Goal: Information Seeking & Learning: Compare options

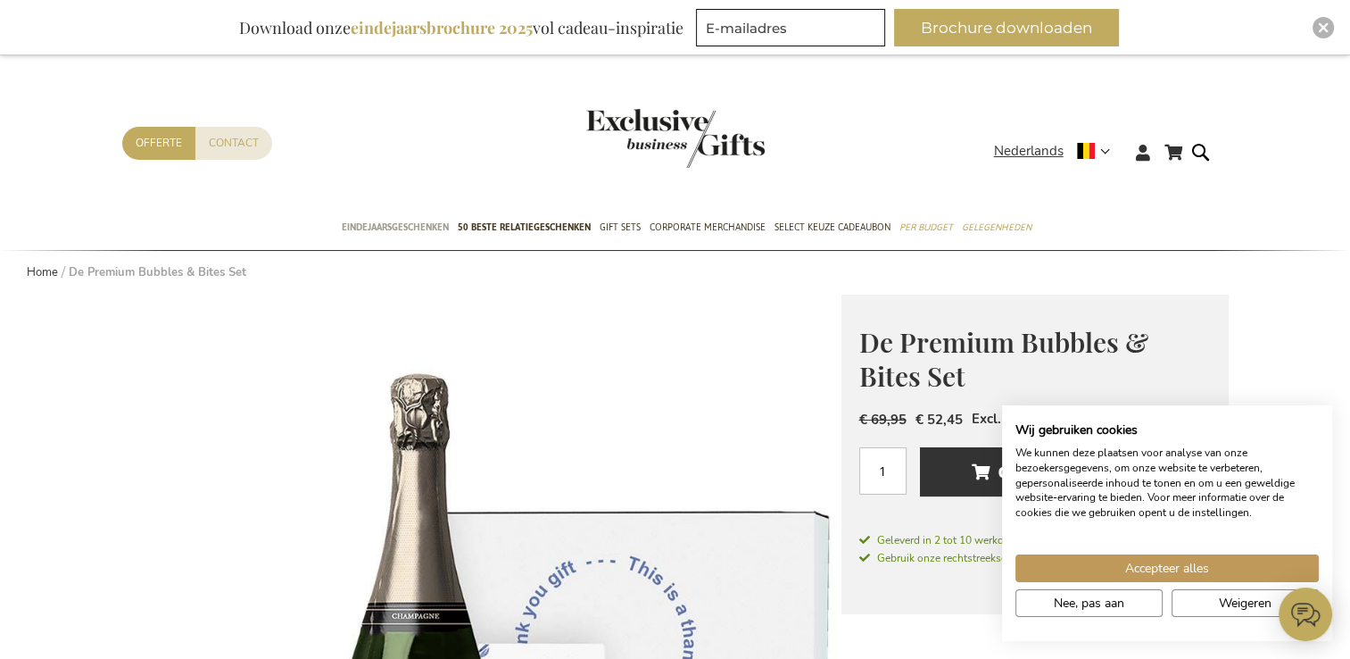
click at [432, 230] on span "Eindejaarsgeschenken" at bounding box center [395, 227] width 107 height 19
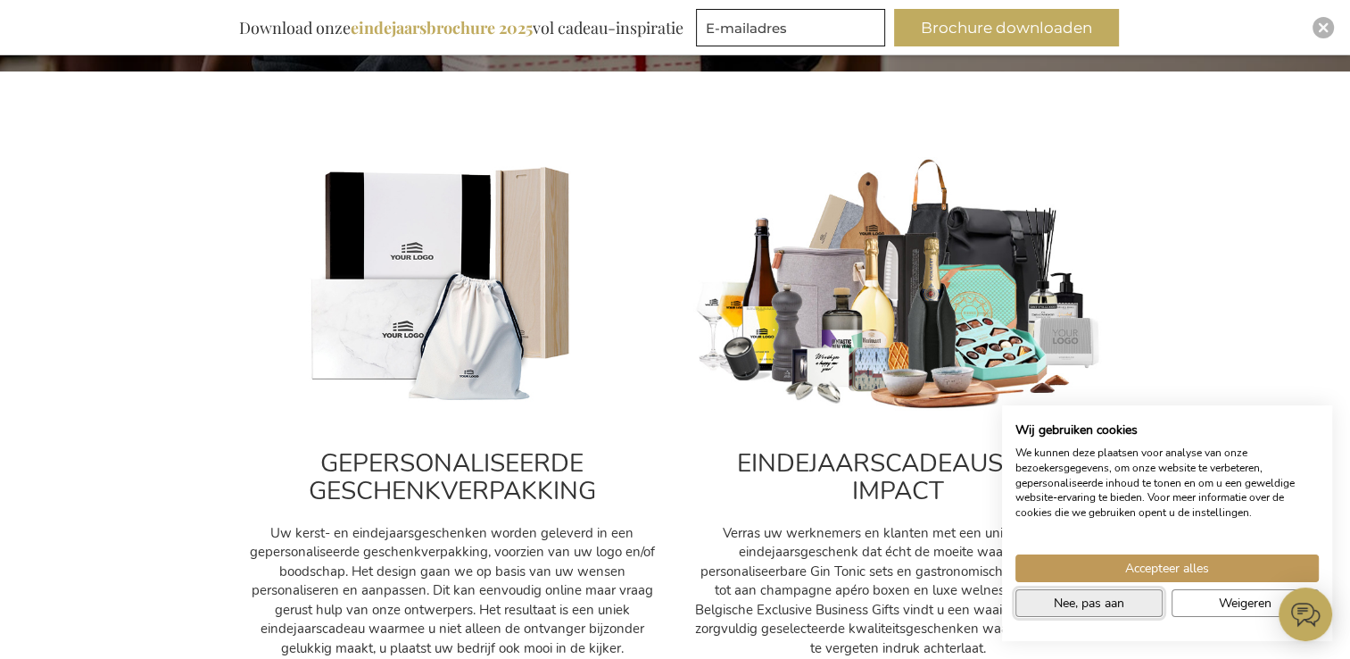
click at [1115, 612] on button "Nee, pas aan" at bounding box center [1088, 603] width 147 height 28
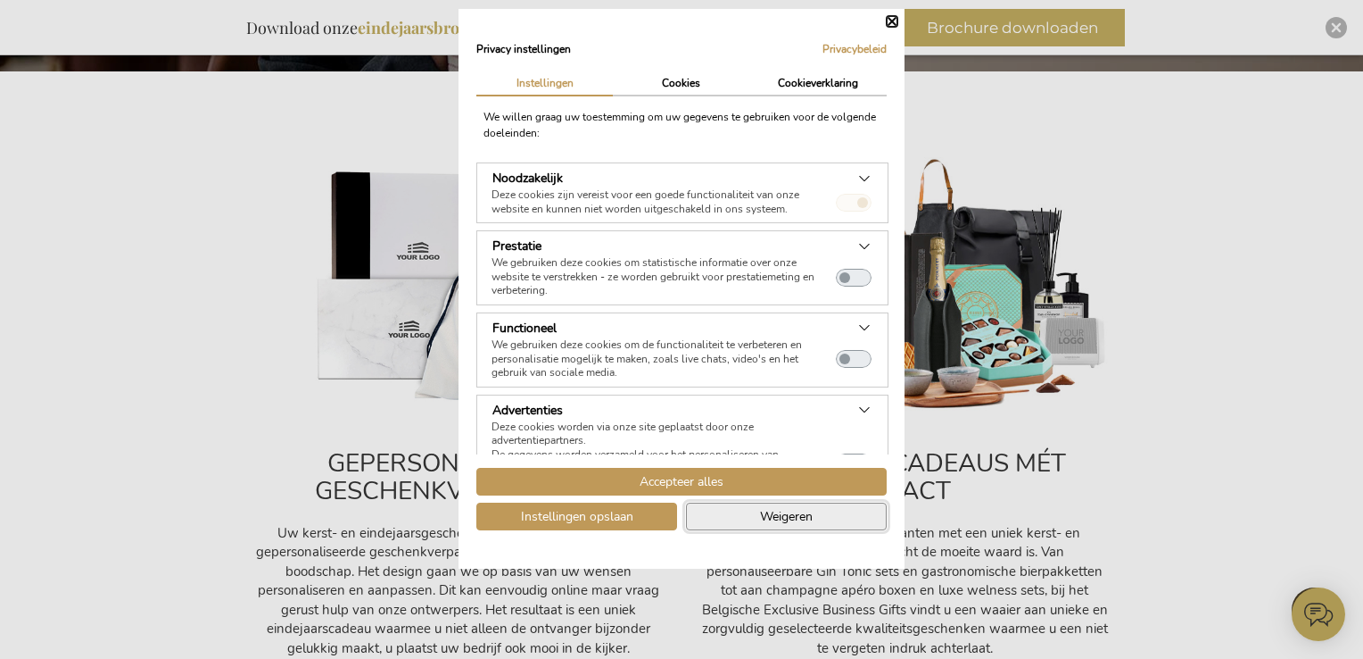
click at [828, 520] on button "Weigeren" at bounding box center [786, 516] width 201 height 28
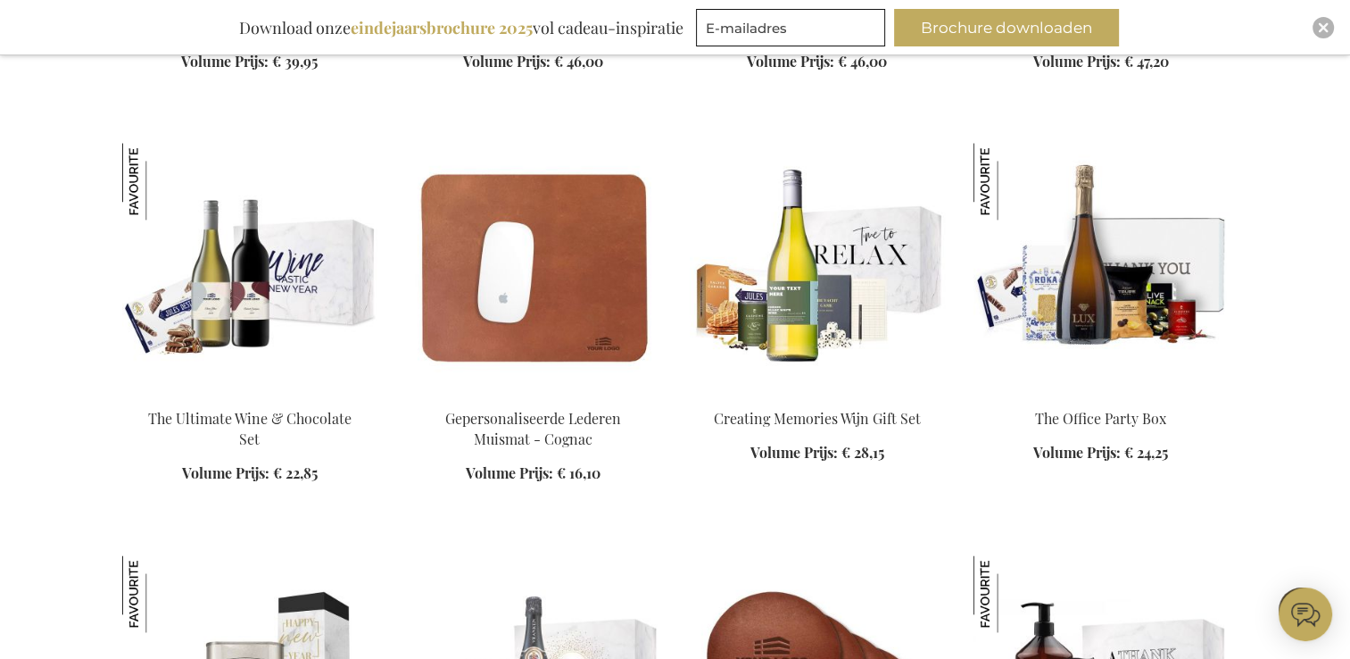
scroll to position [2409, 0]
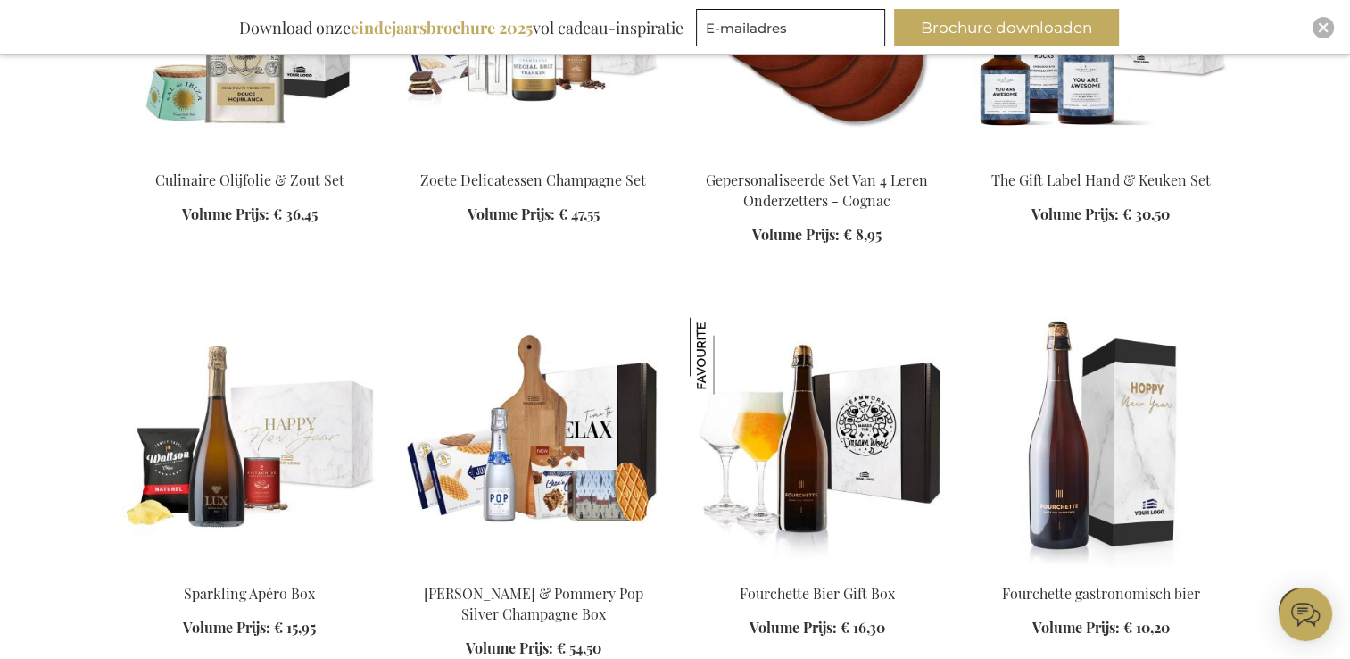
scroll to position [3123, 0]
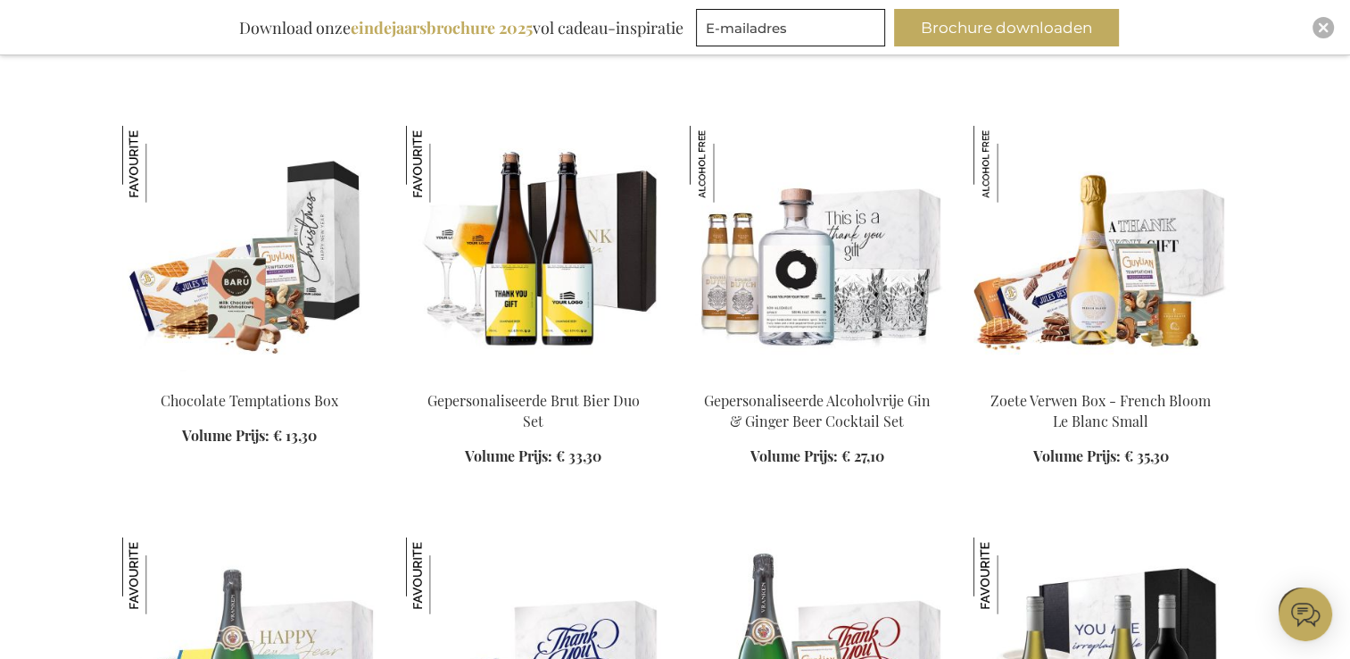
scroll to position [4908, 0]
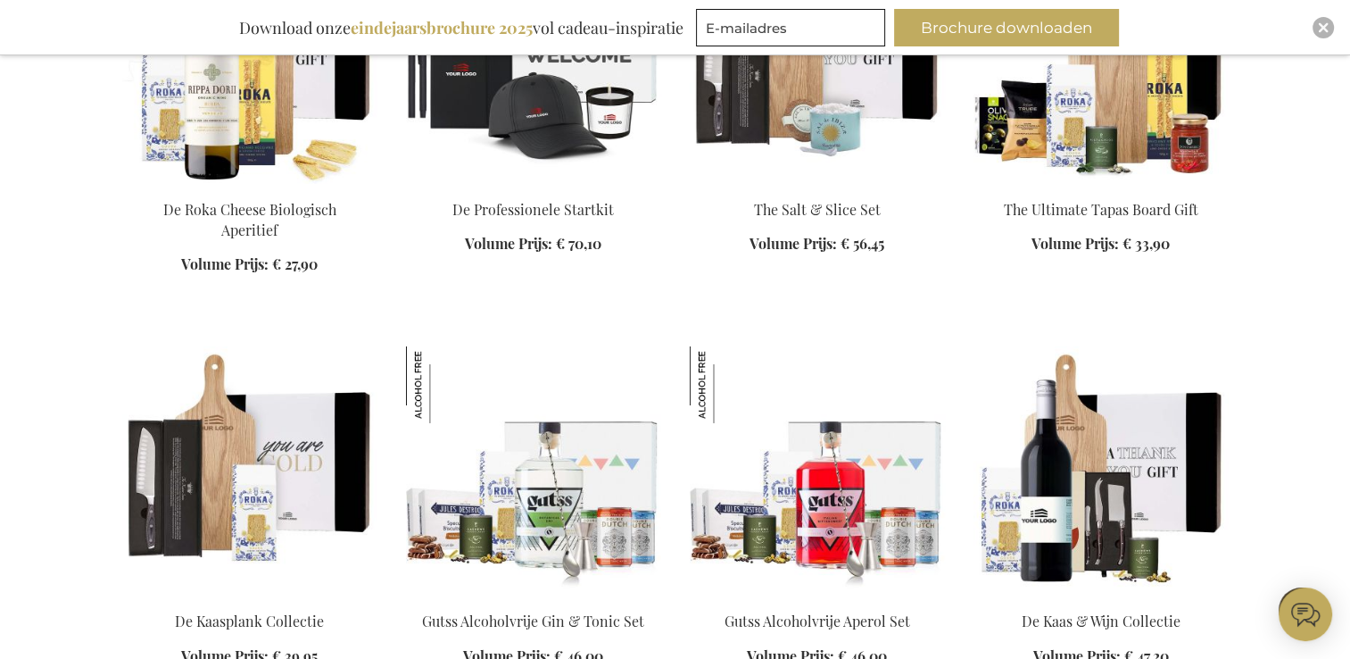
scroll to position [6068, 0]
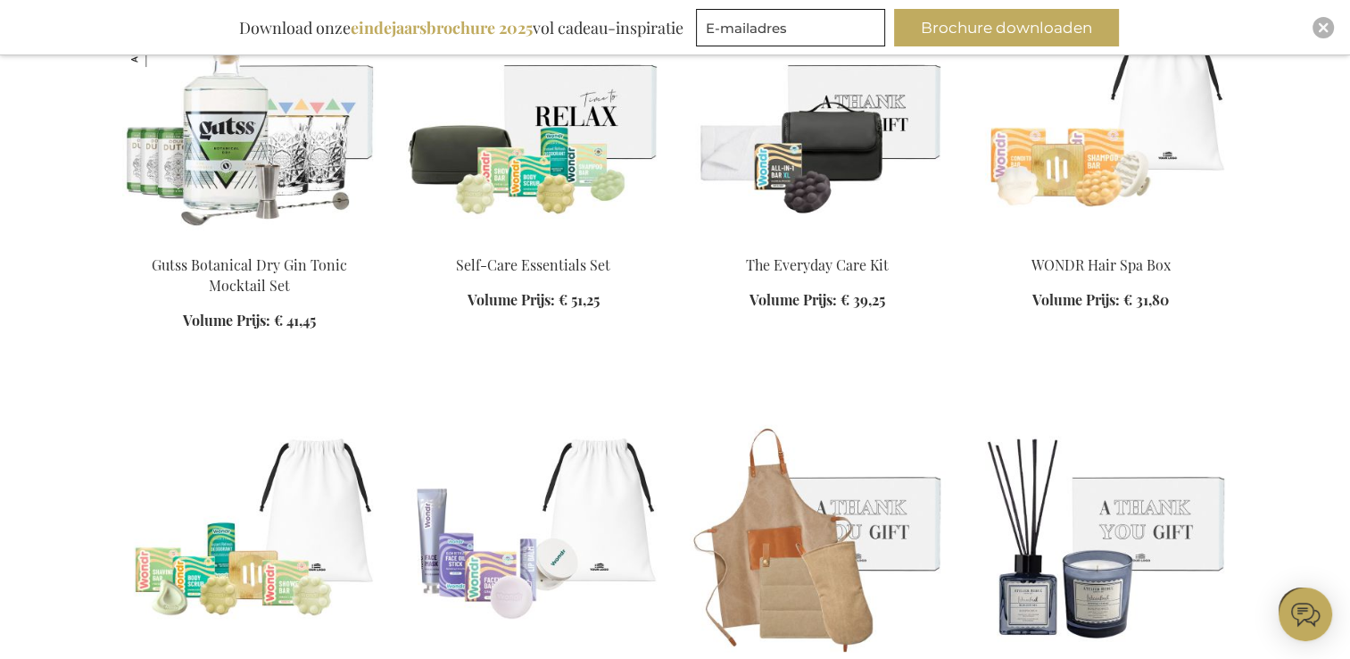
scroll to position [7228, 0]
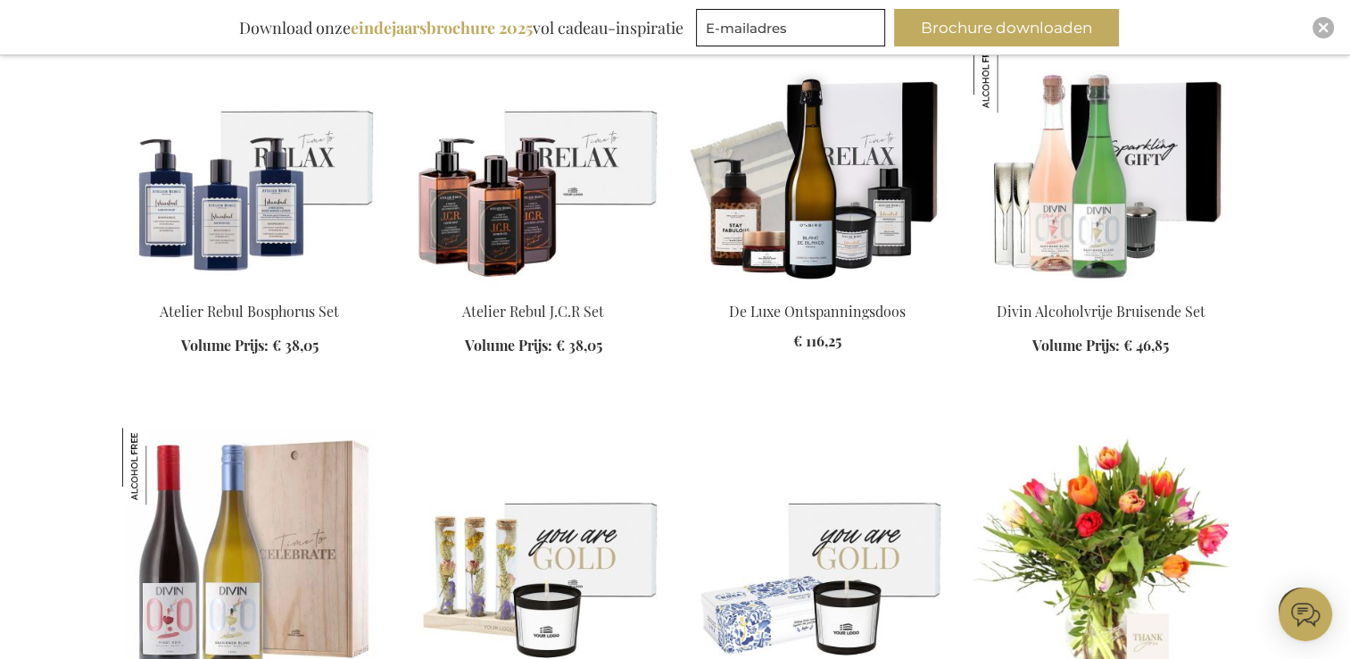
scroll to position [7942, 0]
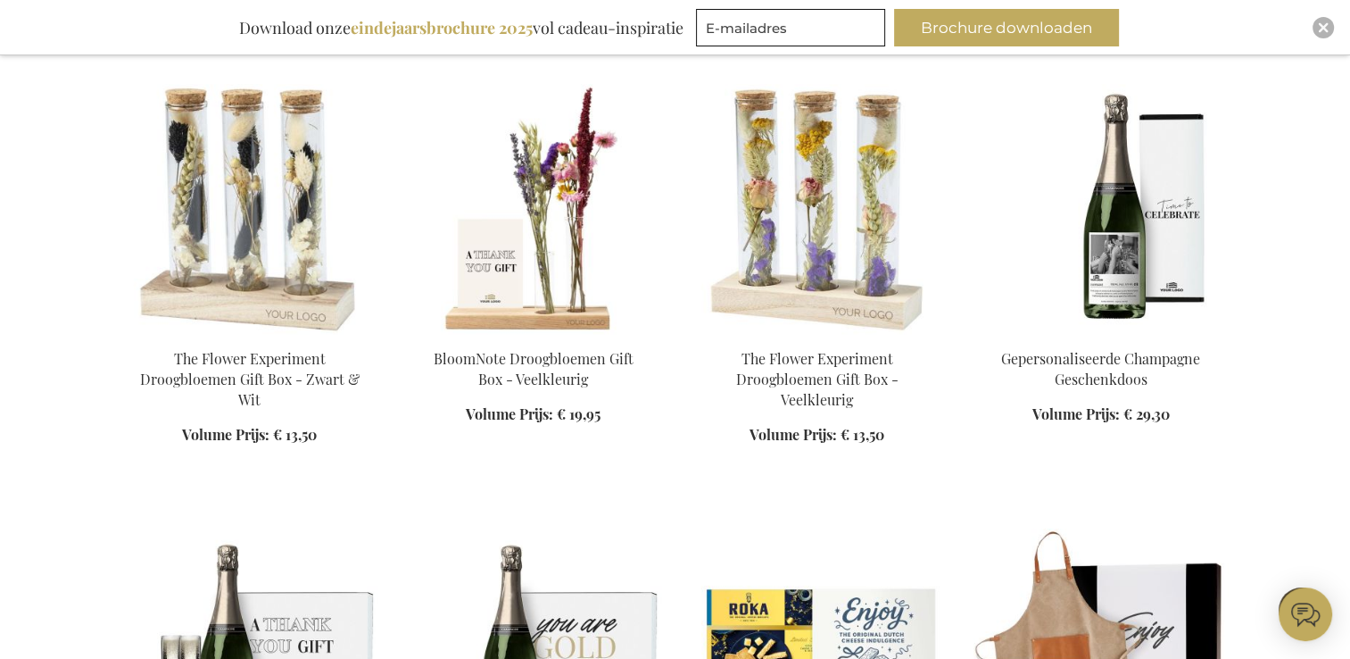
scroll to position [8834, 0]
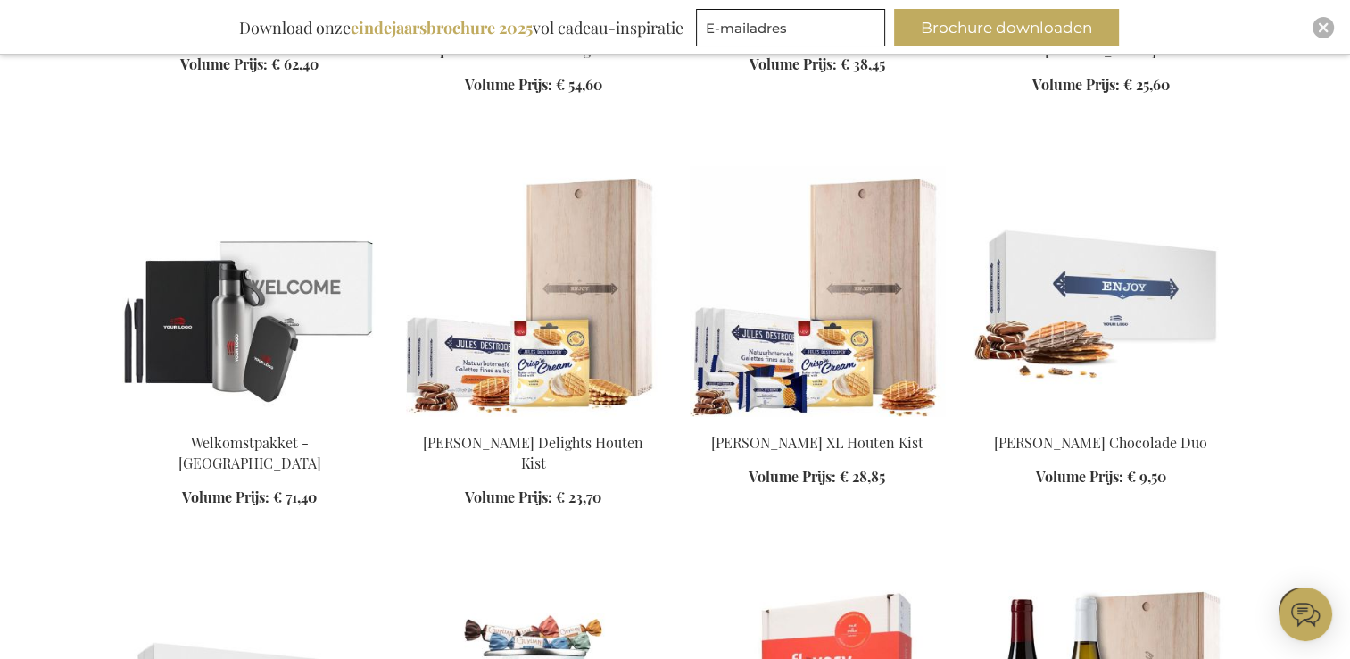
scroll to position [9726, 0]
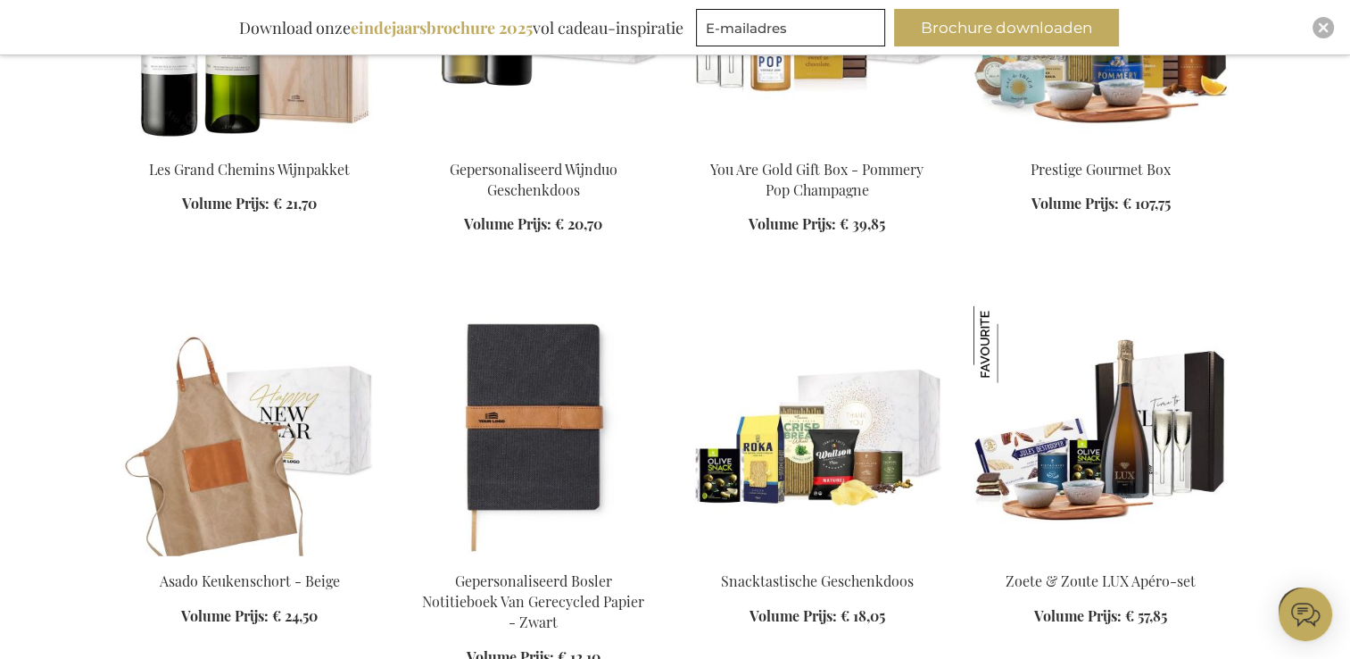
scroll to position [10976, 0]
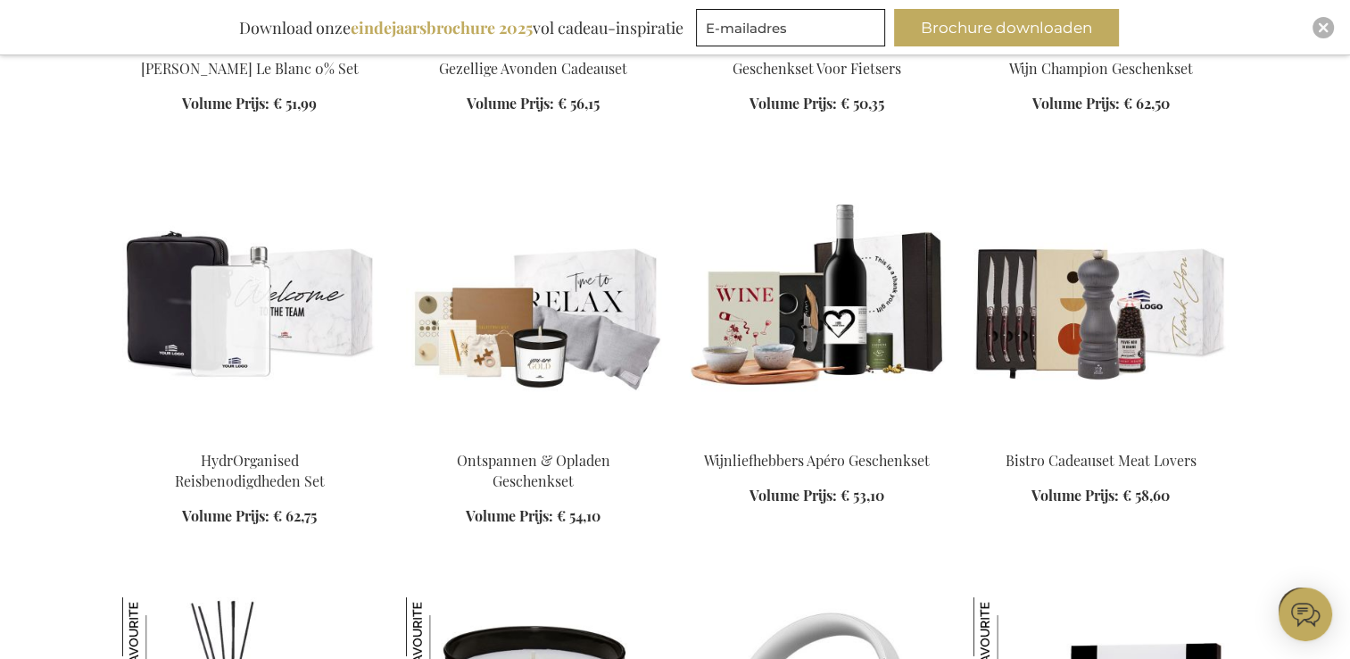
scroll to position [11868, 0]
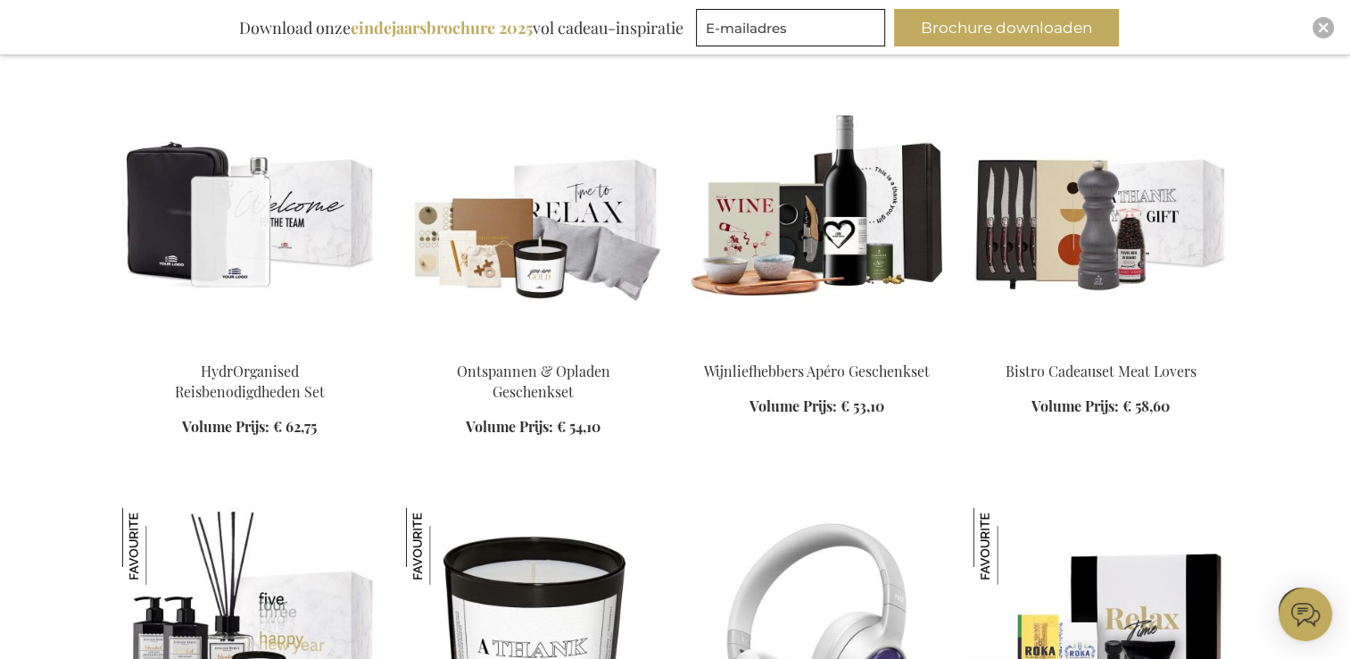
click at [1099, 270] on img at bounding box center [1101, 221] width 255 height 250
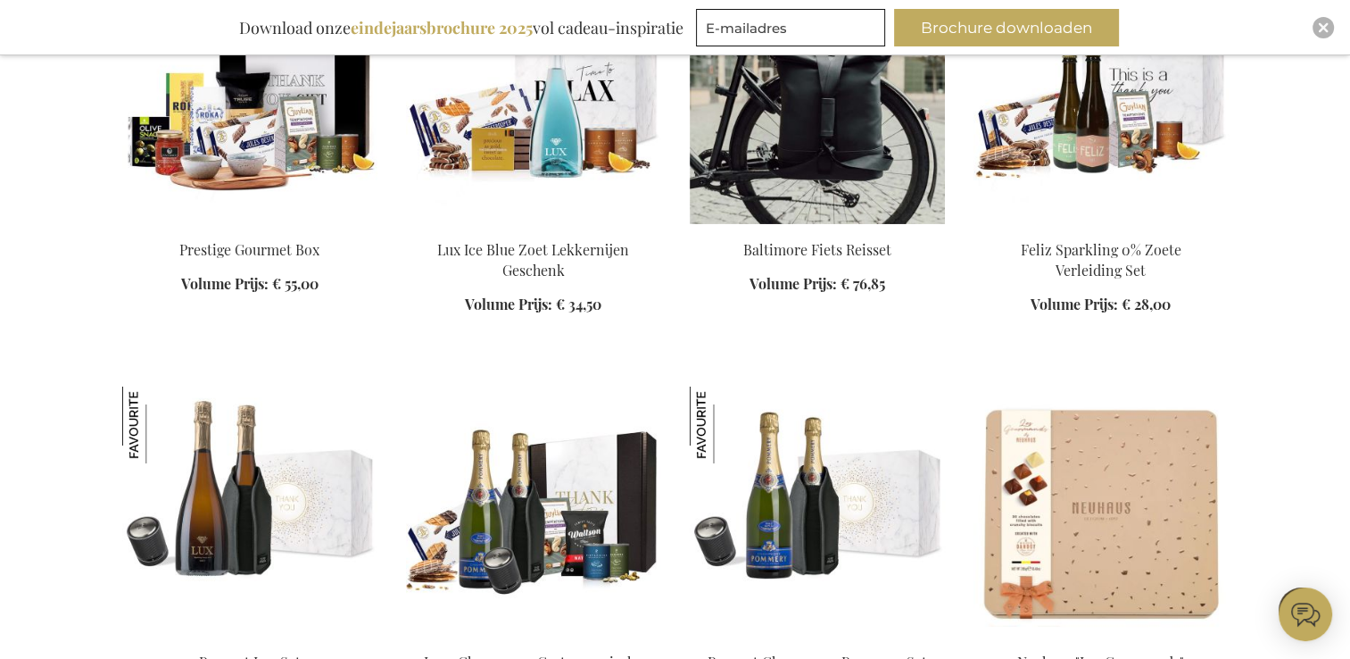
scroll to position [12671, 0]
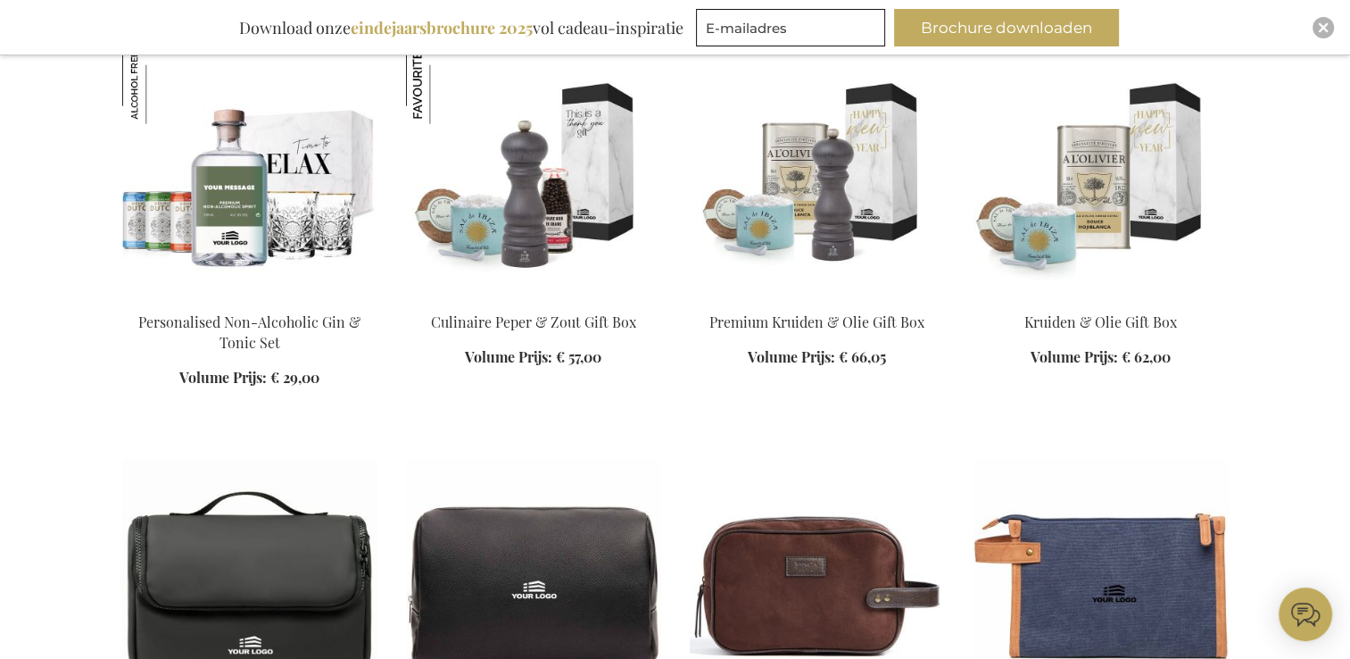
scroll to position [4383, 0]
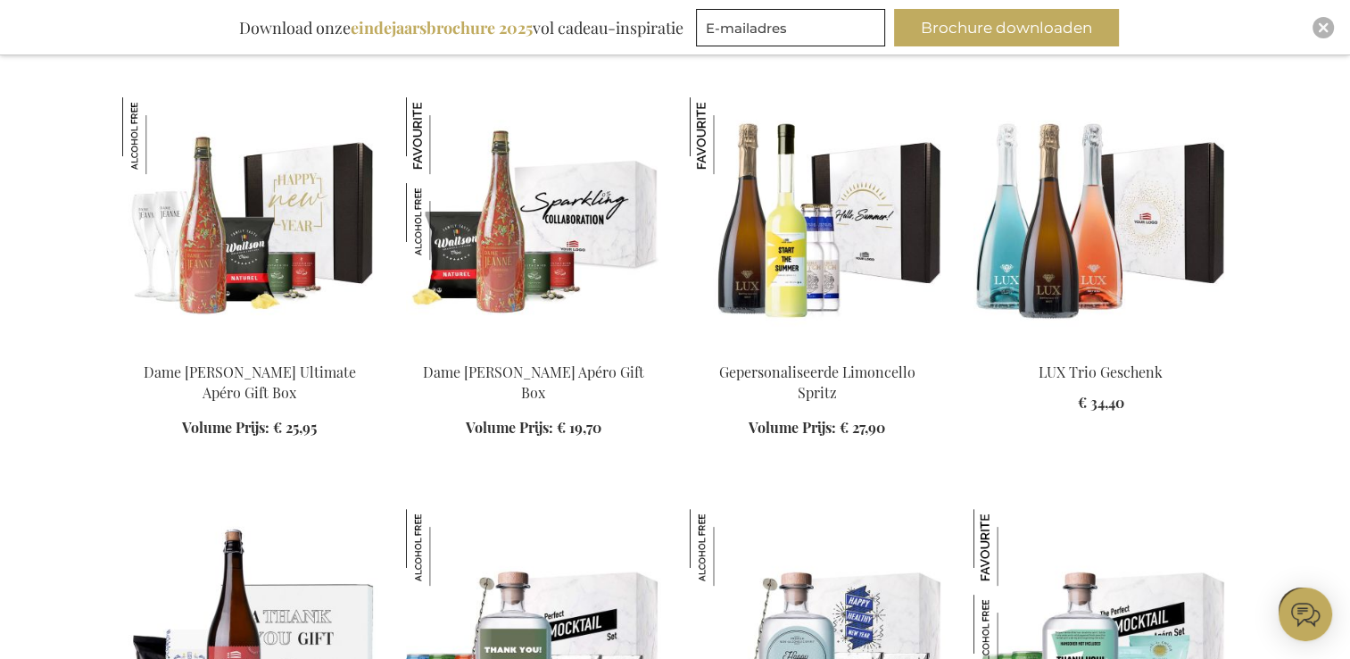
scroll to position [7239, 0]
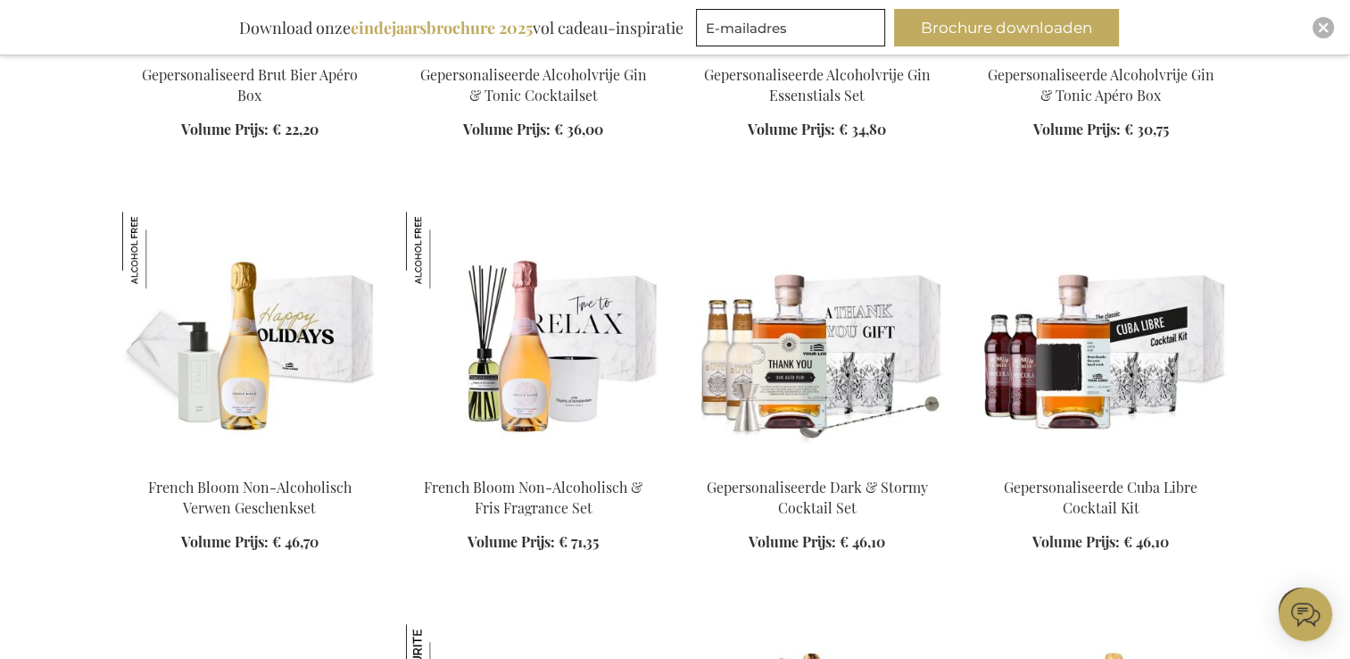
scroll to position [8292, 0]
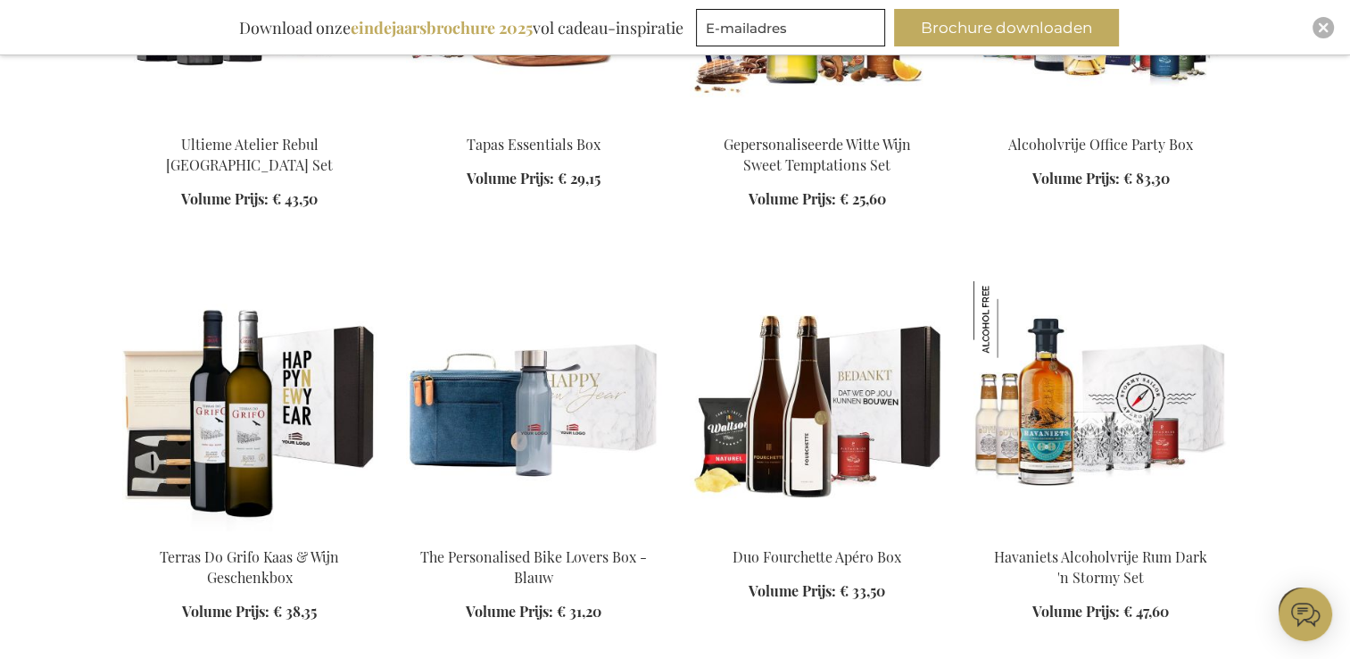
scroll to position [10090, 0]
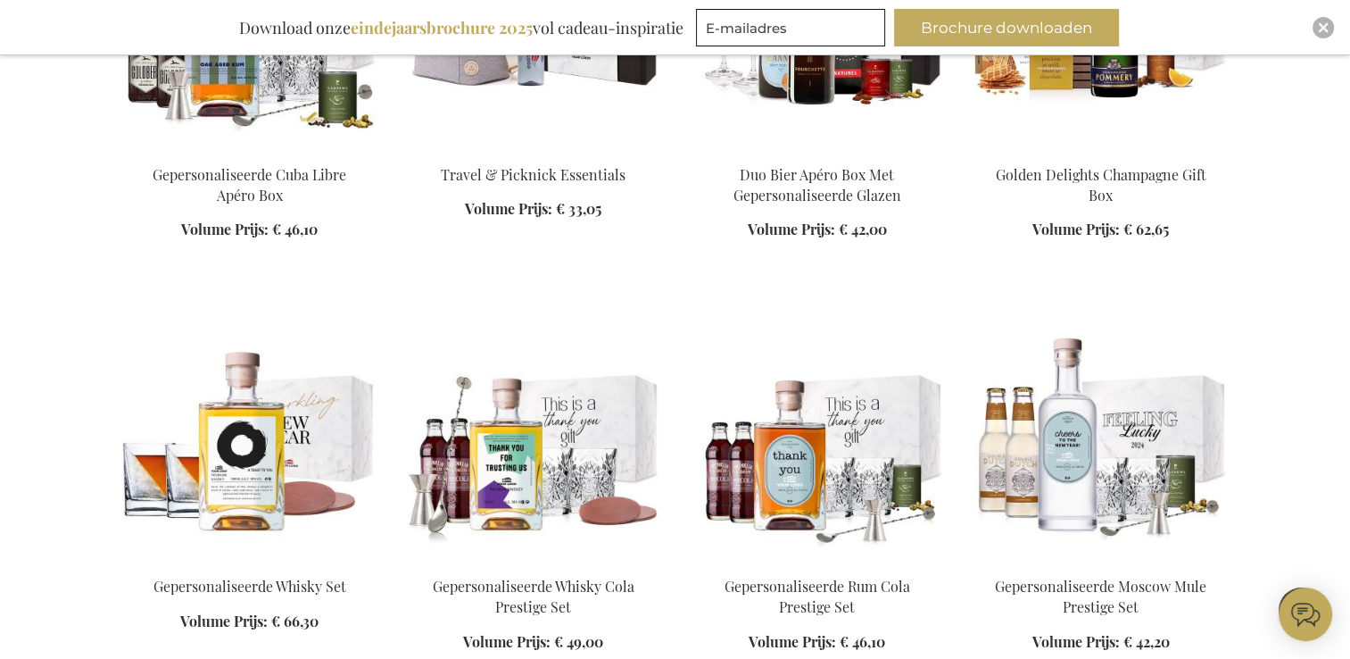
scroll to position [8652, 0]
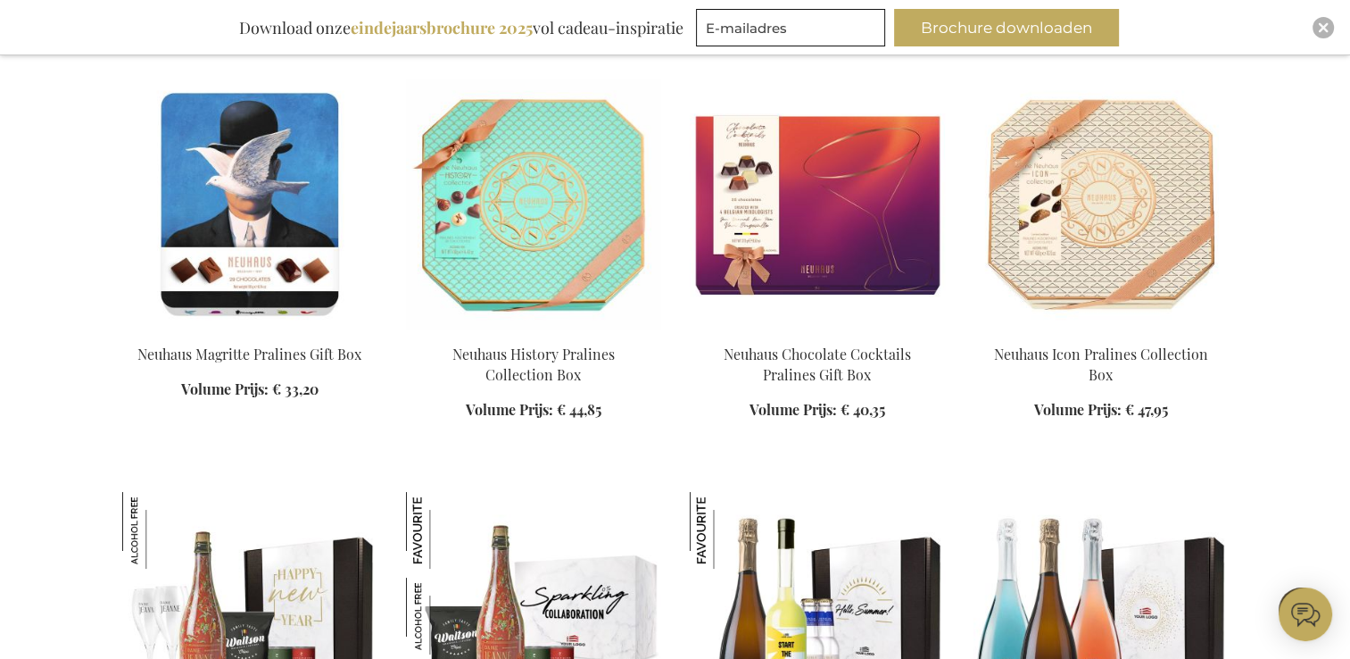
scroll to position [6450, 0]
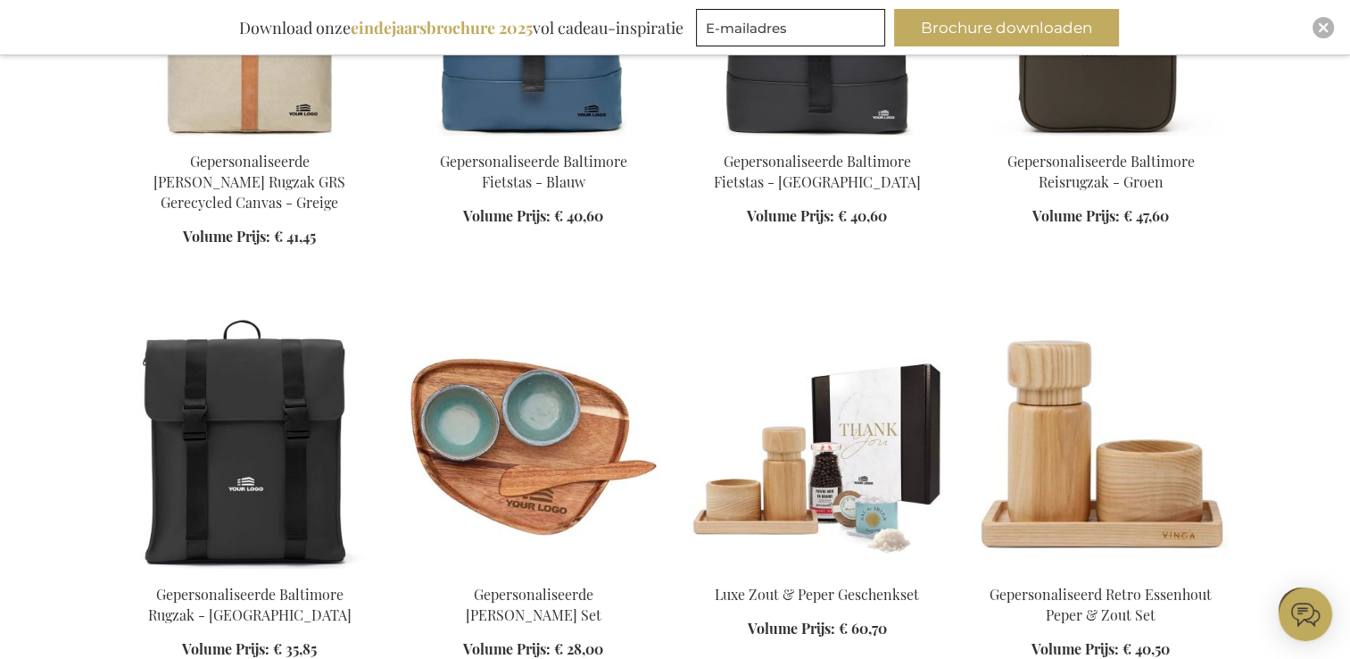
scroll to position [5815, 0]
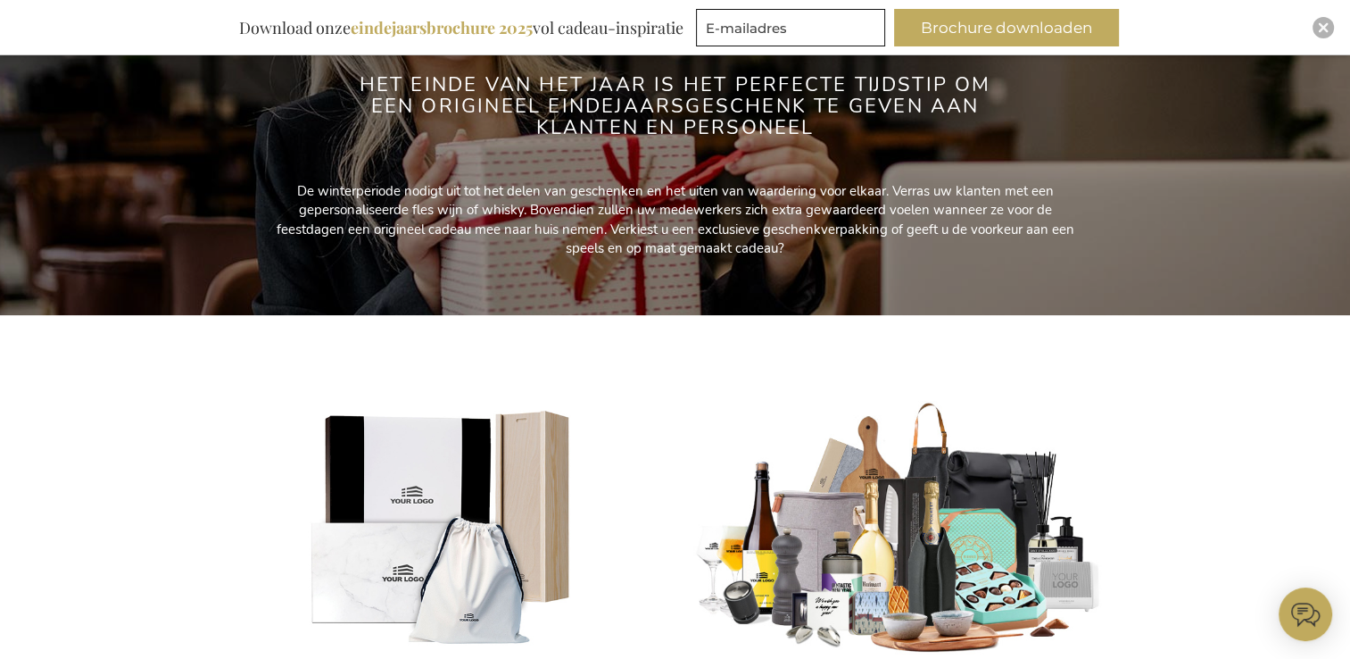
scroll to position [7239, 0]
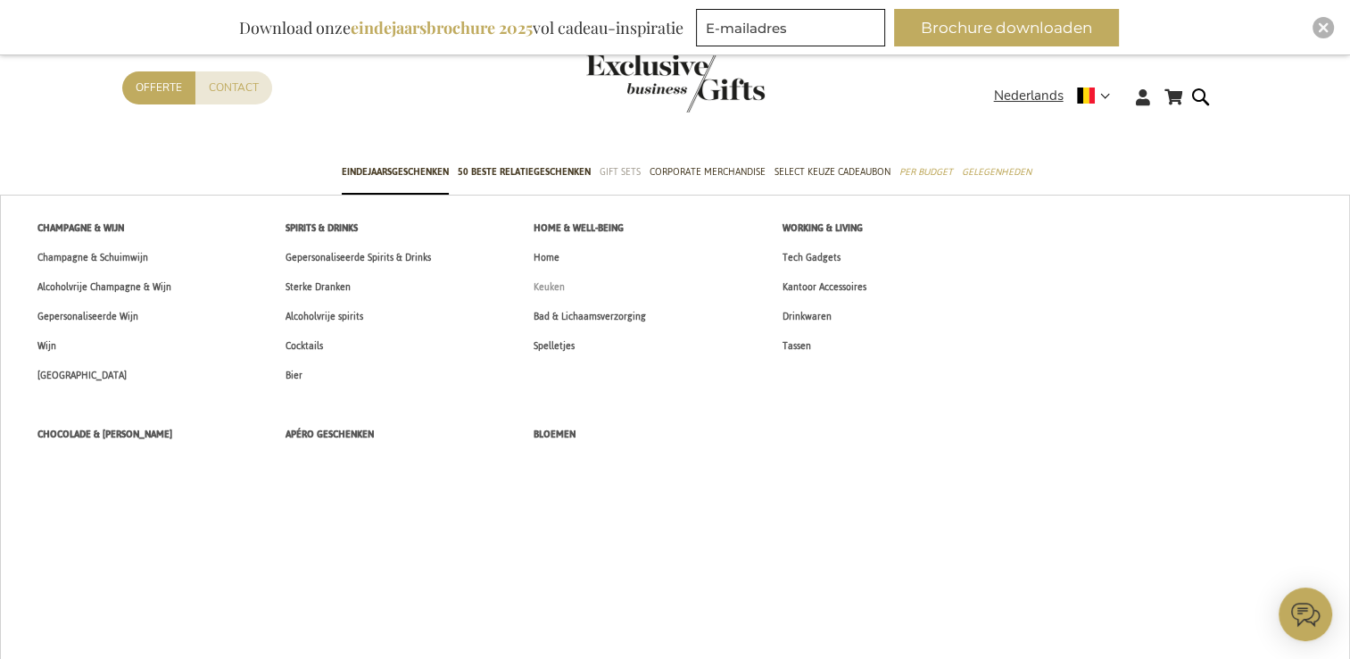
click at [568, 286] on link "Keuken" at bounding box center [549, 286] width 69 height 29
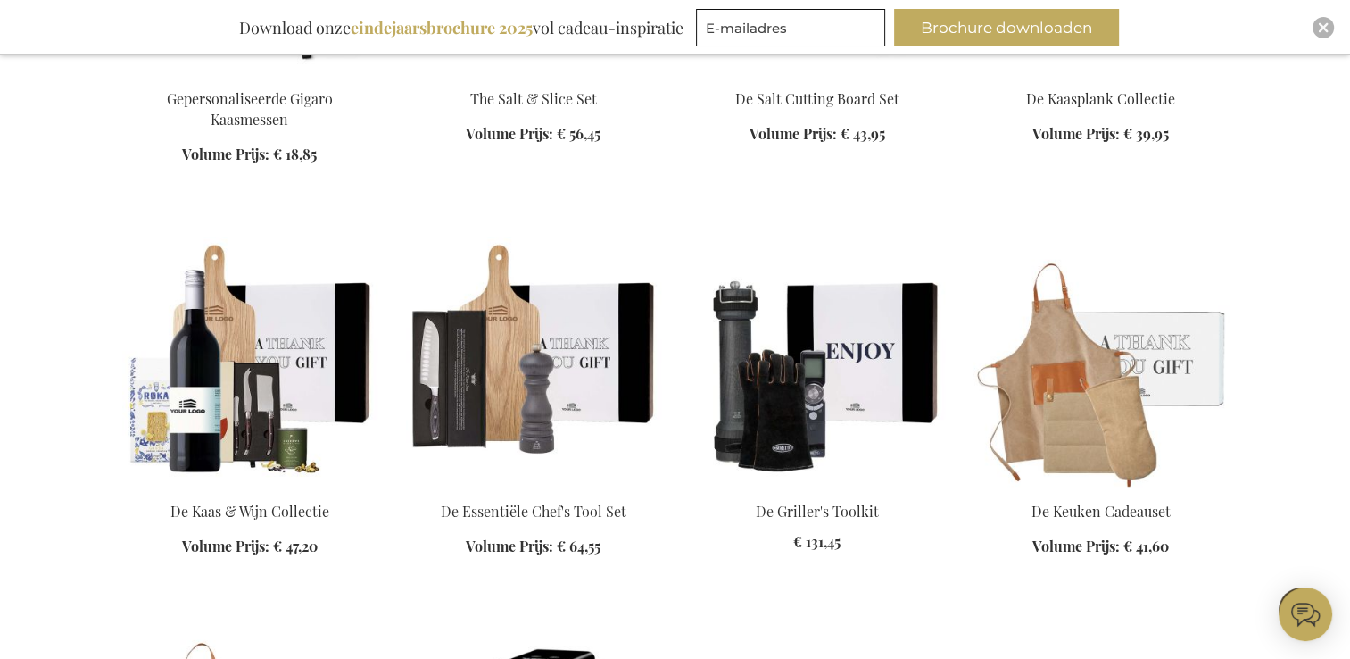
scroll to position [982, 0]
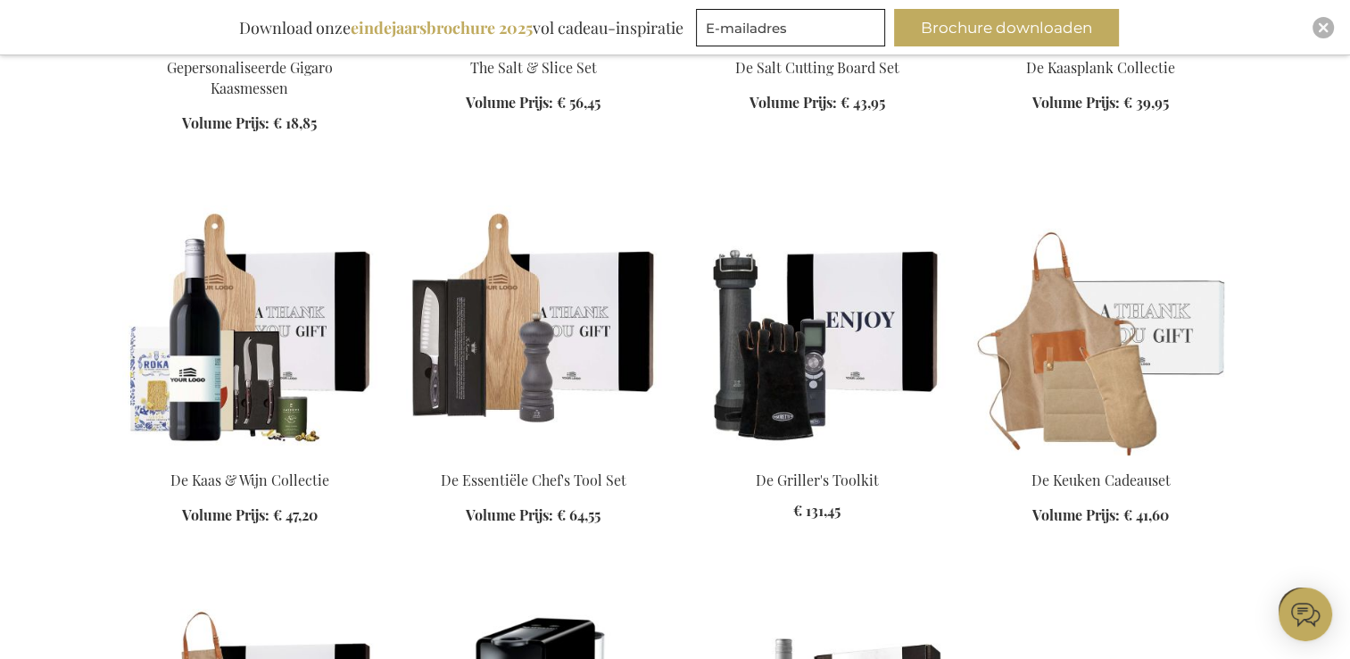
click at [175, 195] on ol "Gepersonaliseerde Gigaro Kaasmessen Volume Prijs: Vanaf € 18,85 In Winkelwagen" at bounding box center [675, 387] width 1106 height 1188
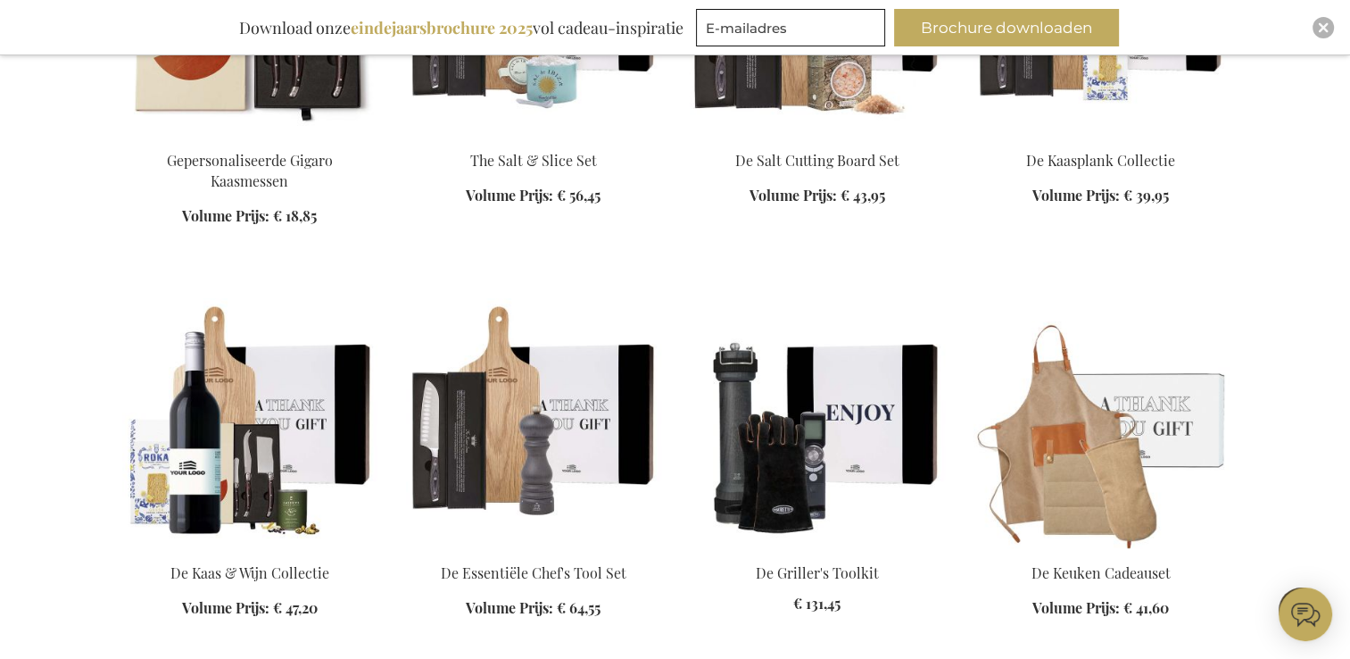
scroll to position [892, 0]
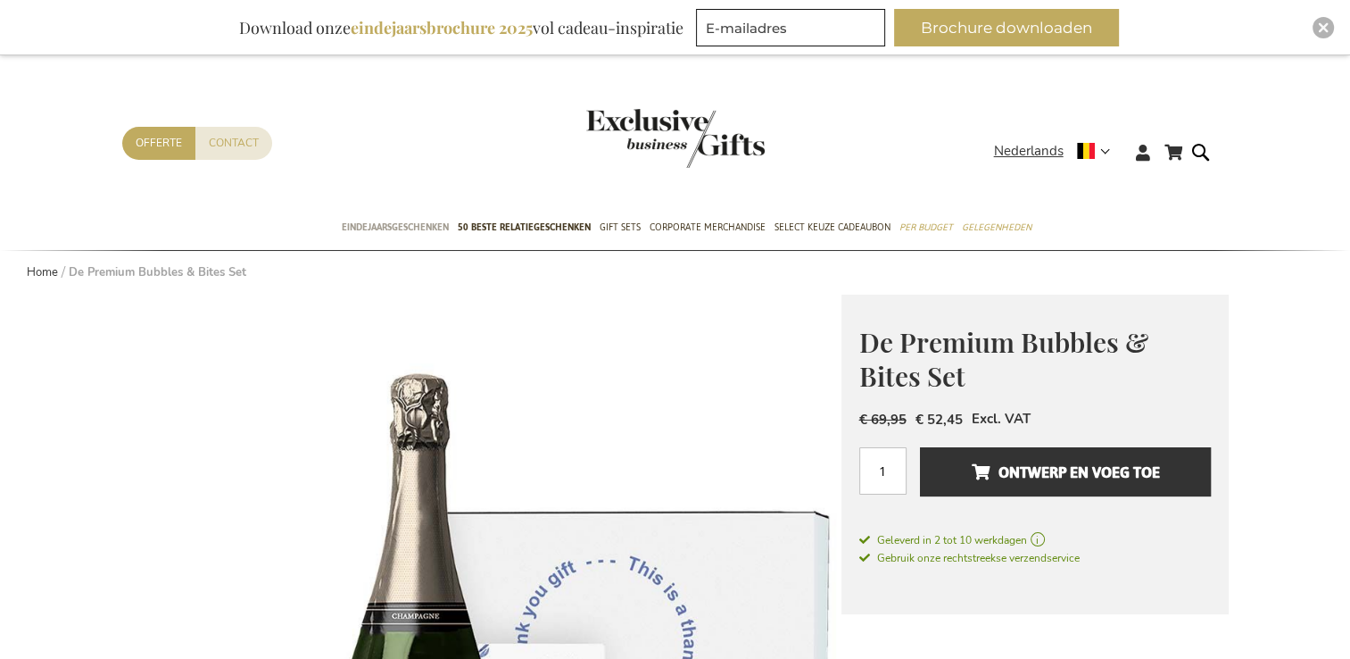
click at [398, 231] on span "Eindejaarsgeschenken" at bounding box center [395, 227] width 107 height 19
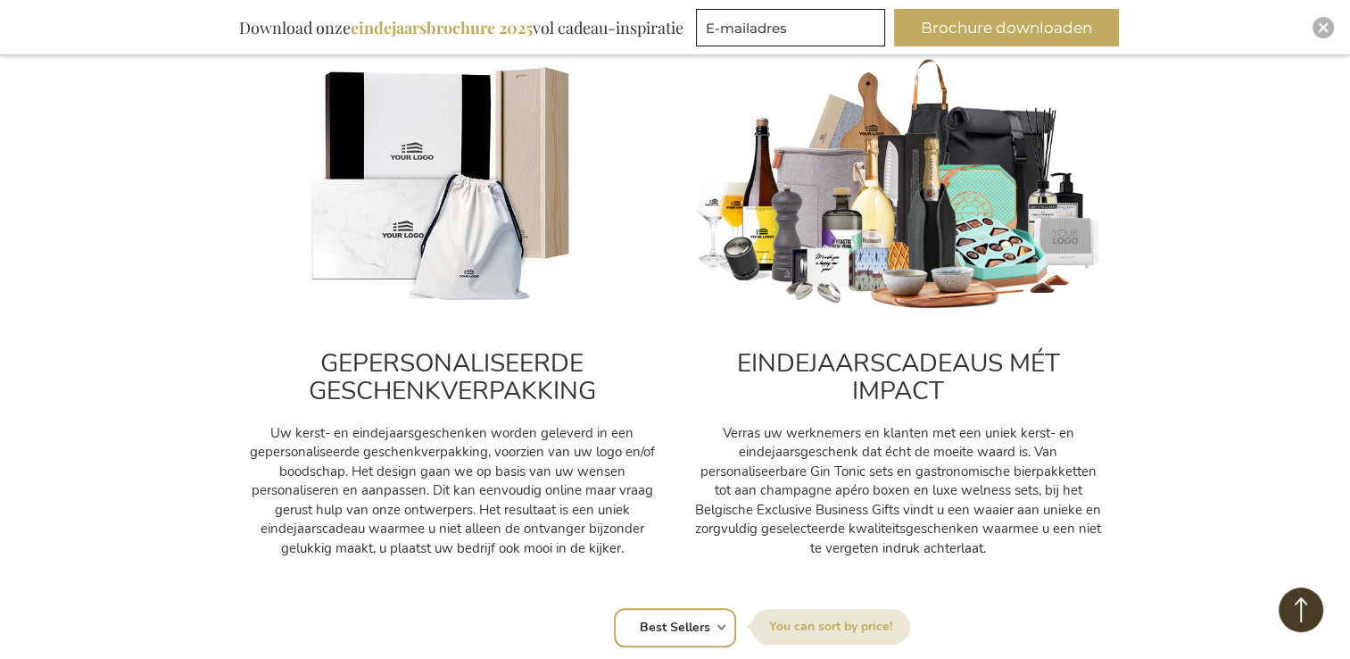
scroll to position [803, 0]
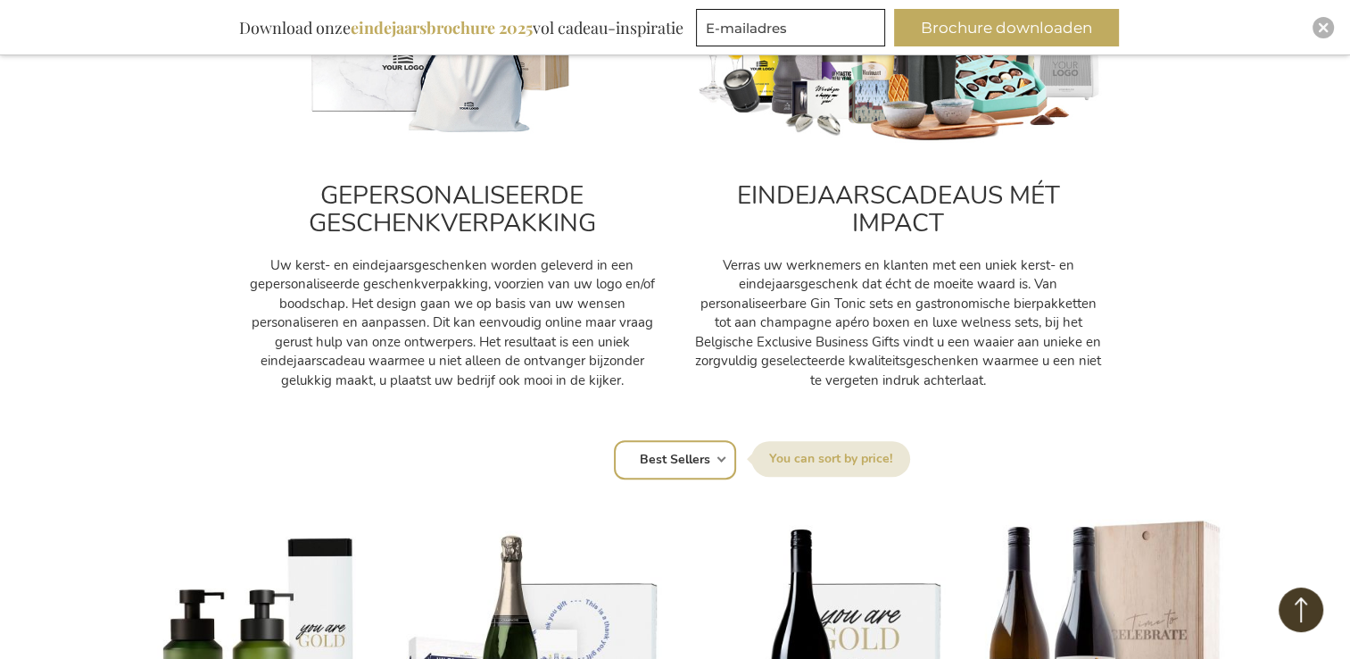
click at [723, 455] on div "Sorteer op Positie Best Sellers Meest bekeken Nieuw Biggest Saving Price: low t…" at bounding box center [675, 457] width 1088 height 43
click at [700, 460] on select "Positie Best Sellers Meest bekeken Nieuw Biggest Saving Price: low to high Pric…" at bounding box center [675, 459] width 122 height 39
select select "saving"
click at [614, 440] on select "Positie Best Sellers Meest bekeken Nieuw Biggest Saving Price: low to high Pric…" at bounding box center [675, 459] width 122 height 39
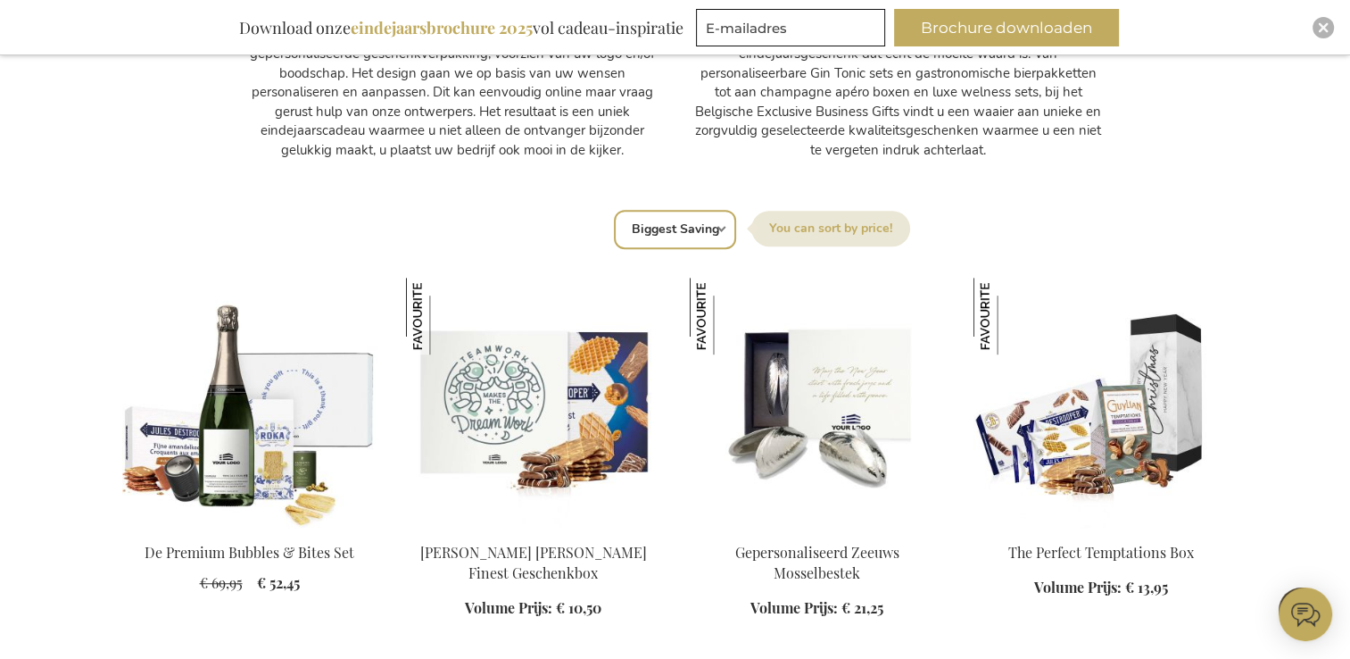
scroll to position [1071, 0]
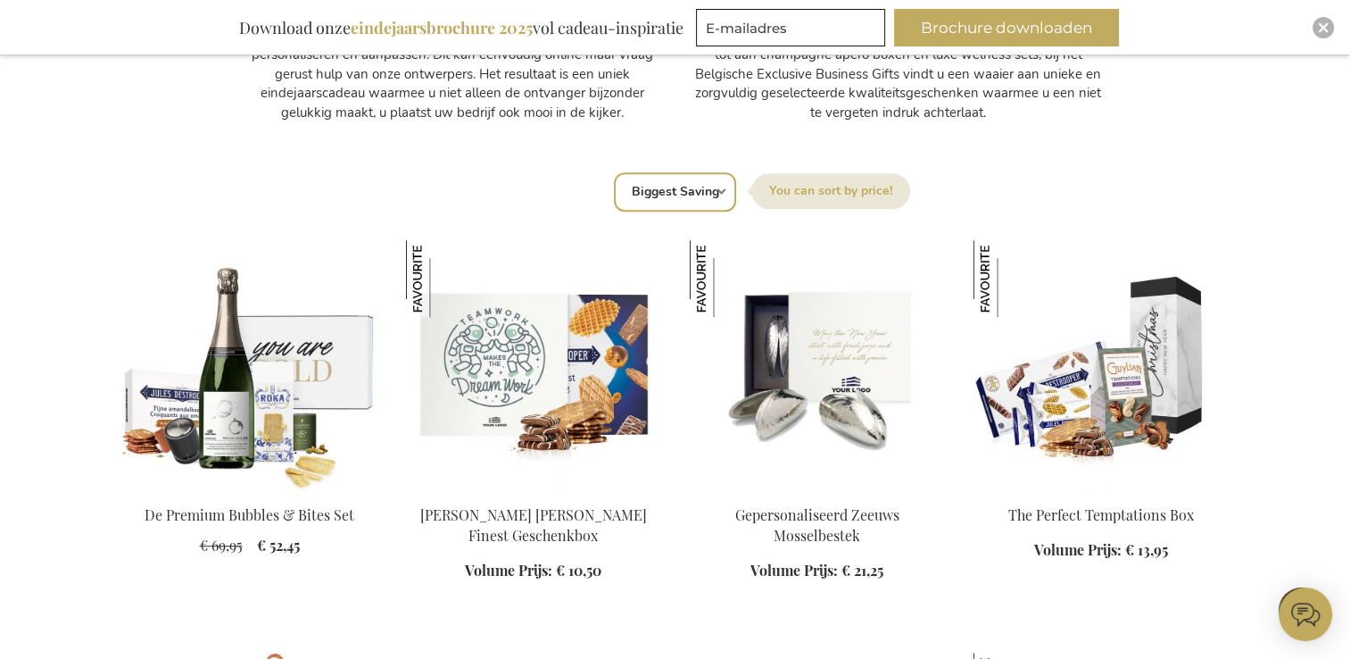
click at [277, 391] on img at bounding box center [249, 365] width 255 height 250
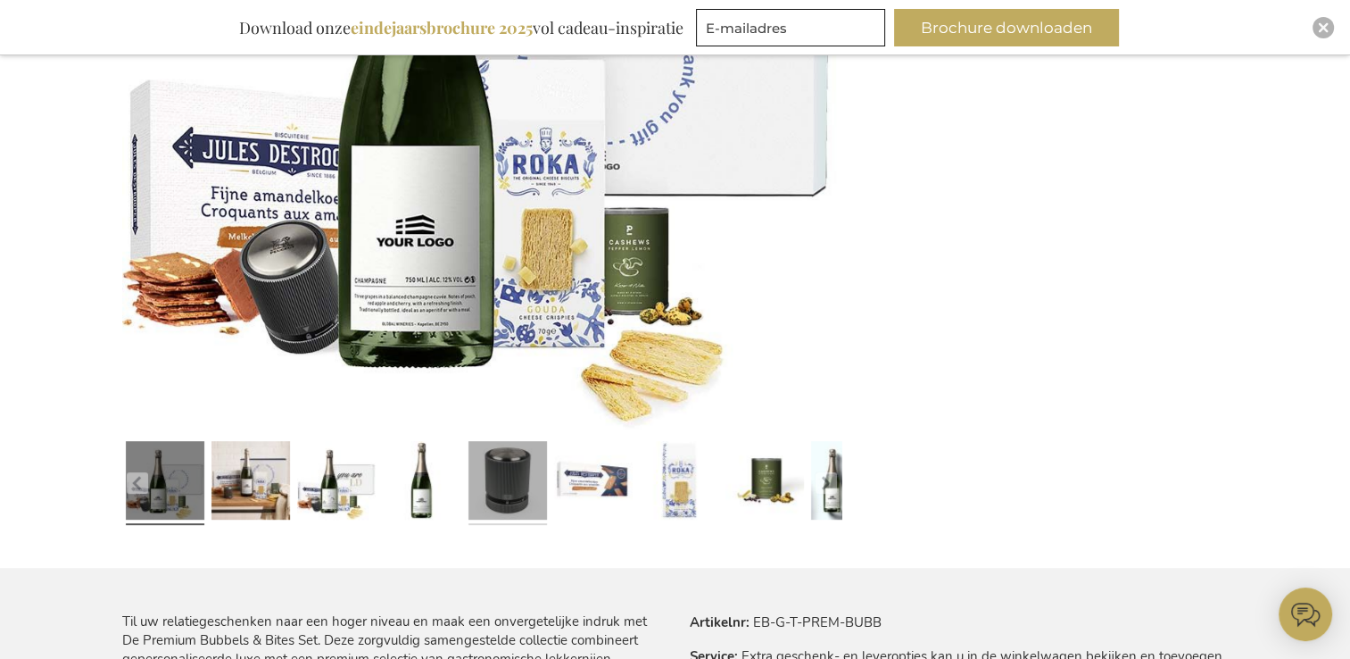
click at [503, 498] on link at bounding box center [507, 483] width 79 height 98
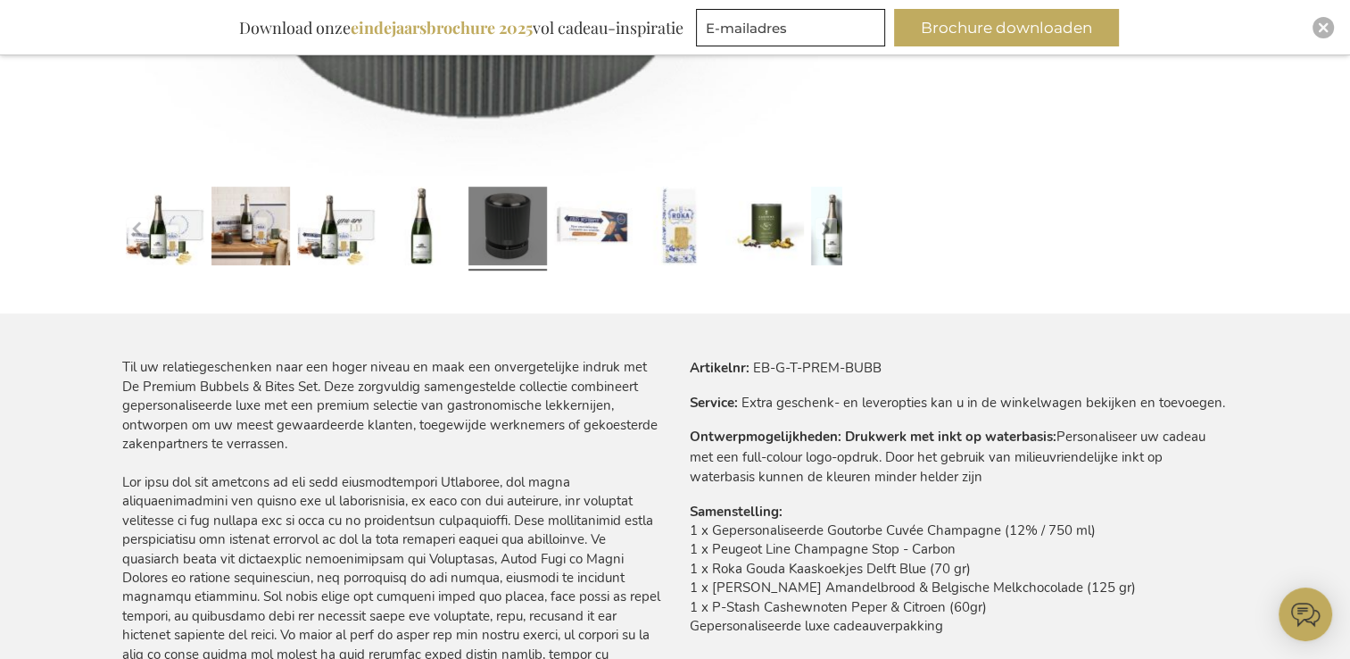
scroll to position [851, 0]
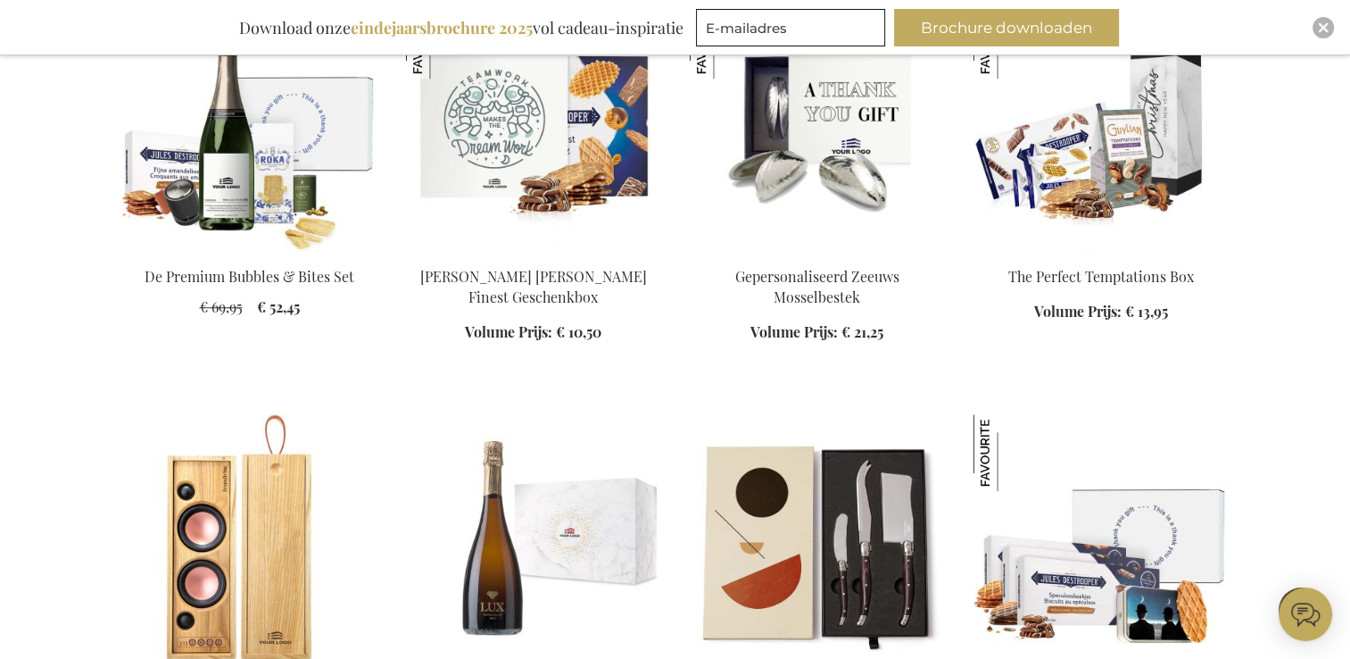
click at [853, 137] on img at bounding box center [817, 127] width 255 height 250
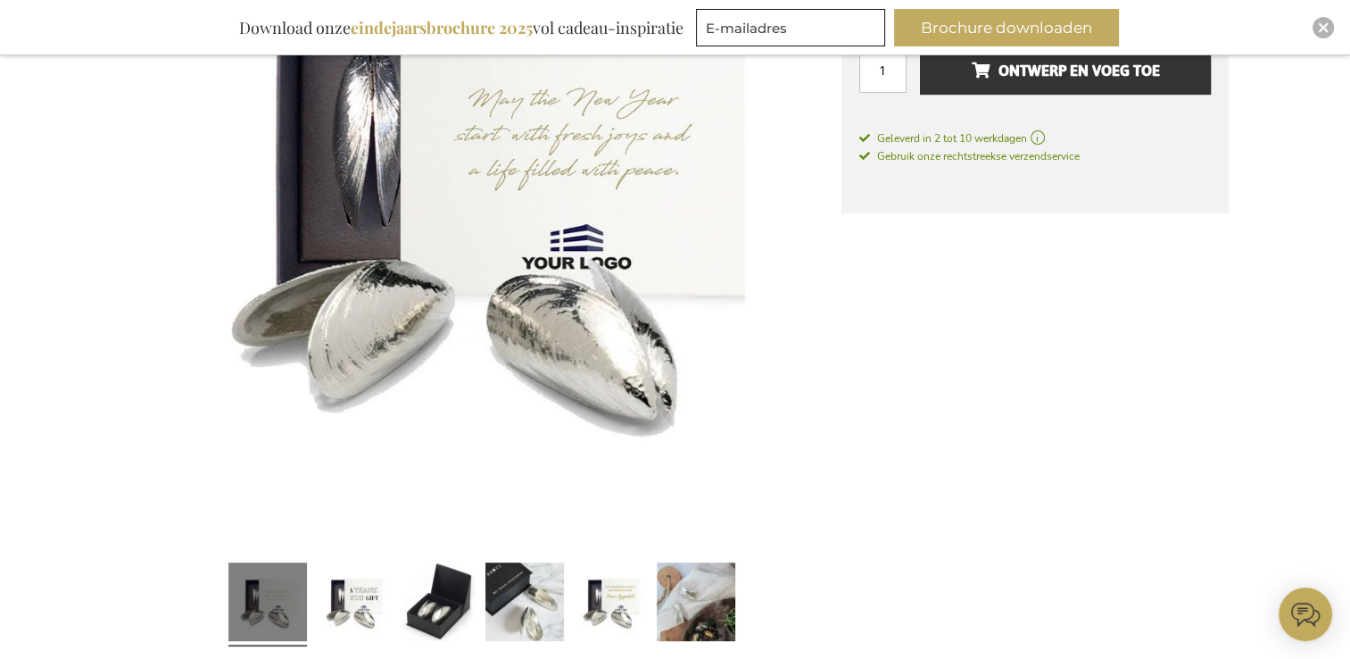
scroll to position [714, 0]
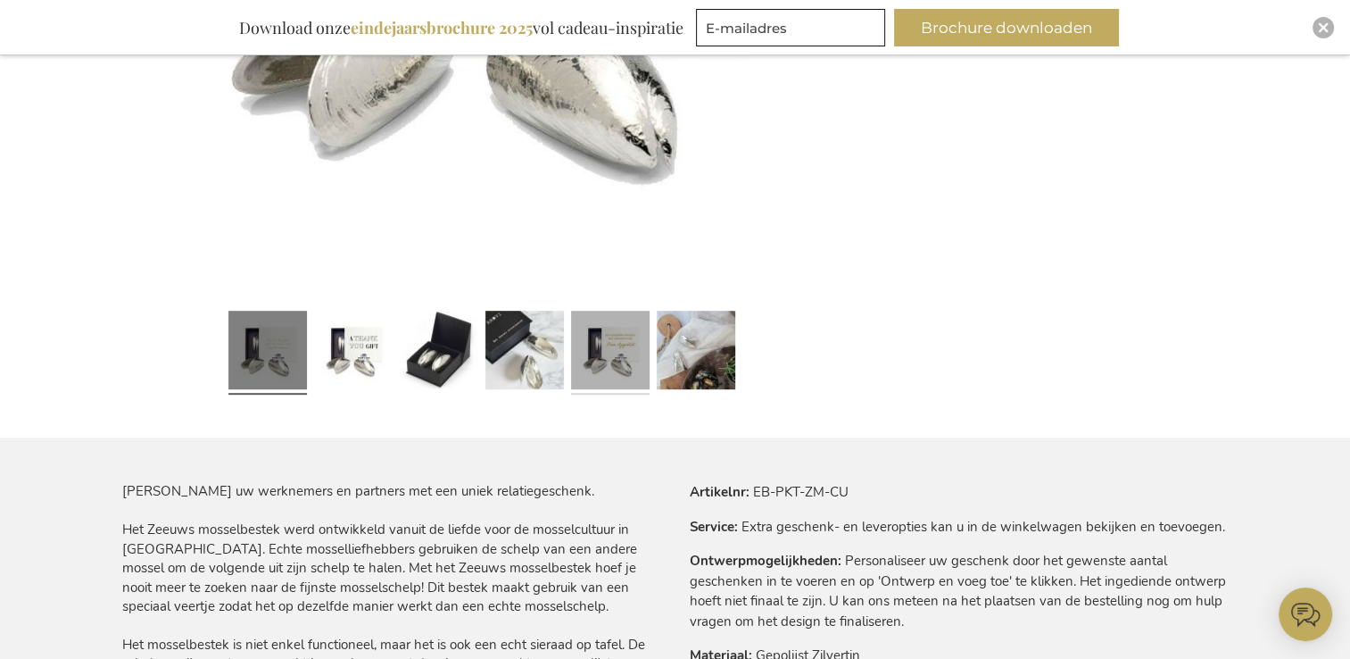
click at [631, 341] on link at bounding box center [610, 353] width 79 height 98
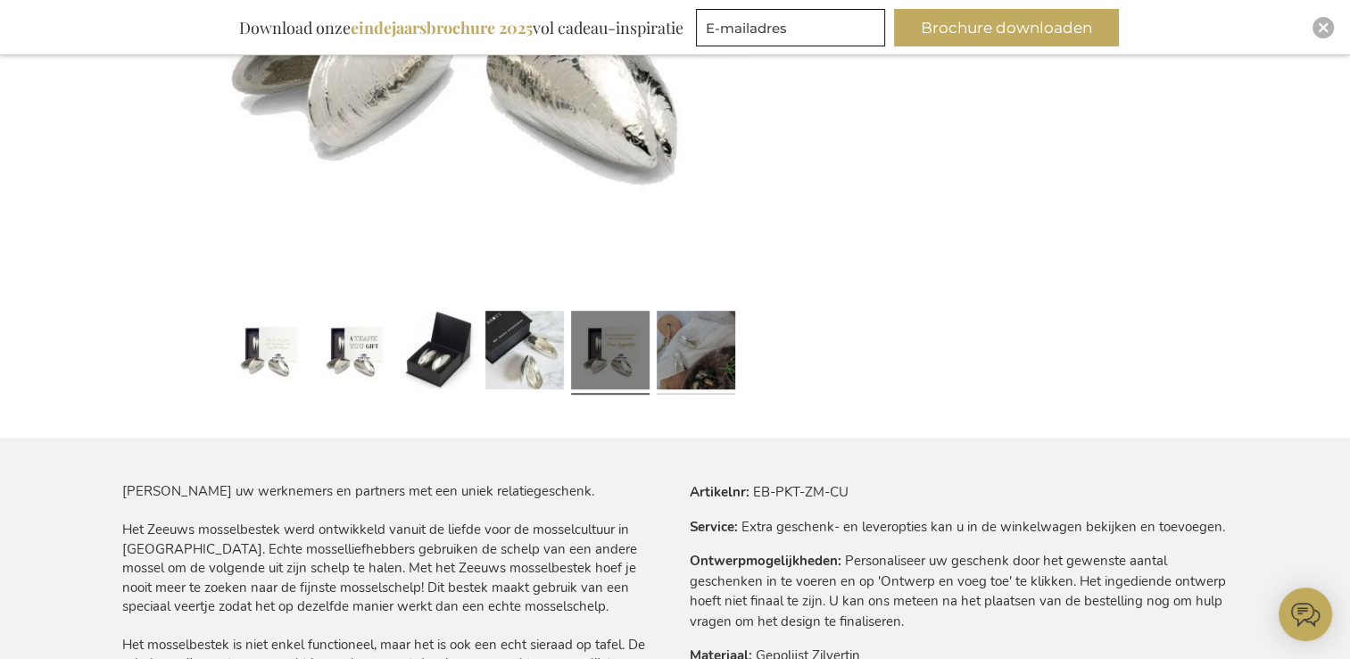
click at [720, 358] on link at bounding box center [696, 353] width 79 height 98
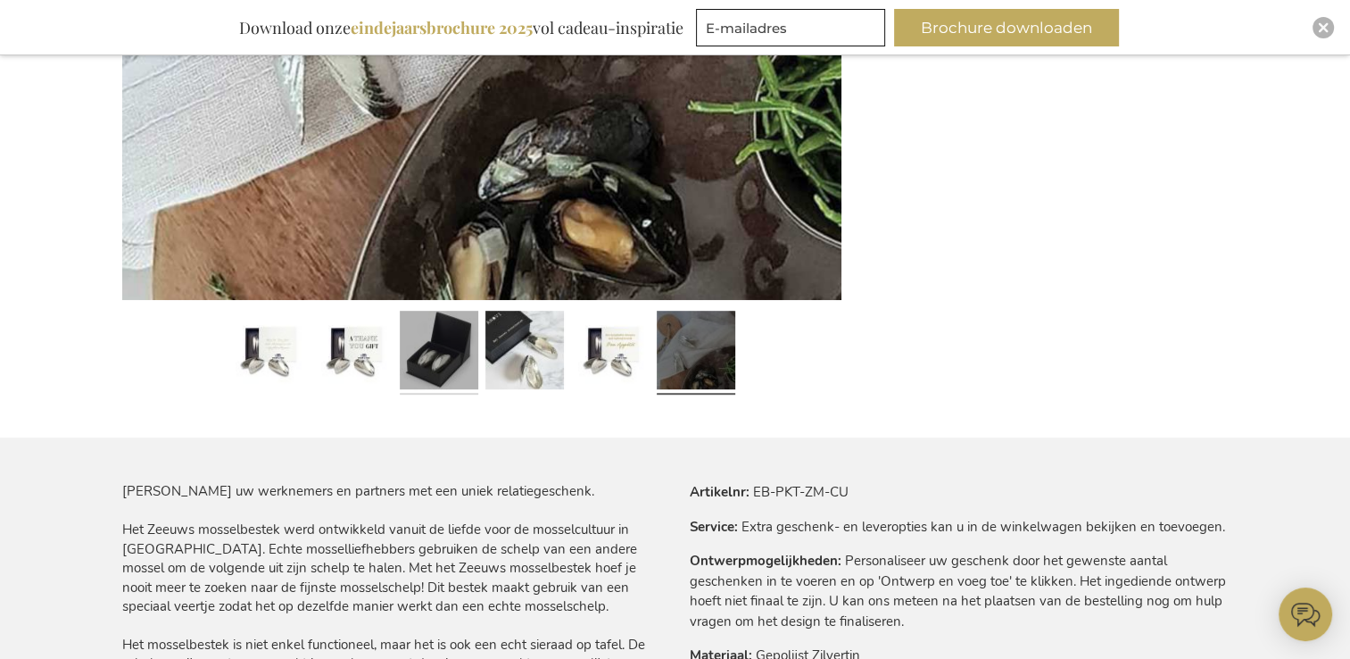
click at [414, 356] on link at bounding box center [439, 353] width 79 height 98
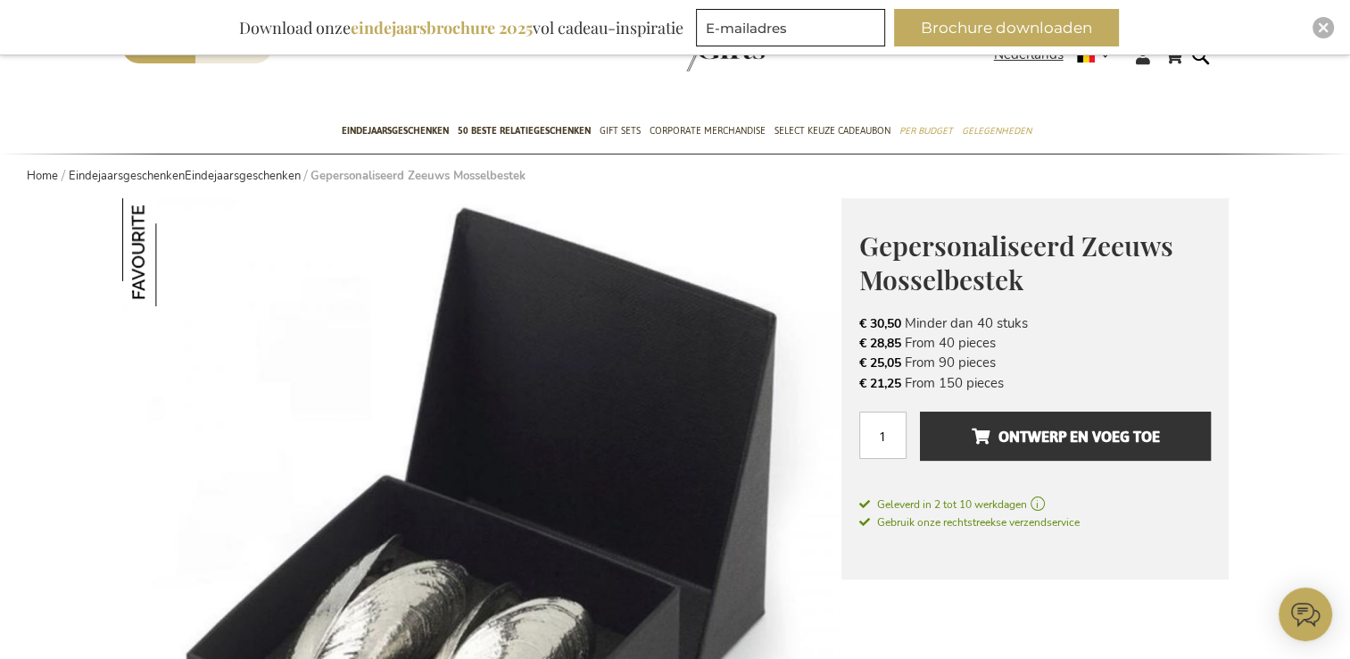
scroll to position [0, 0]
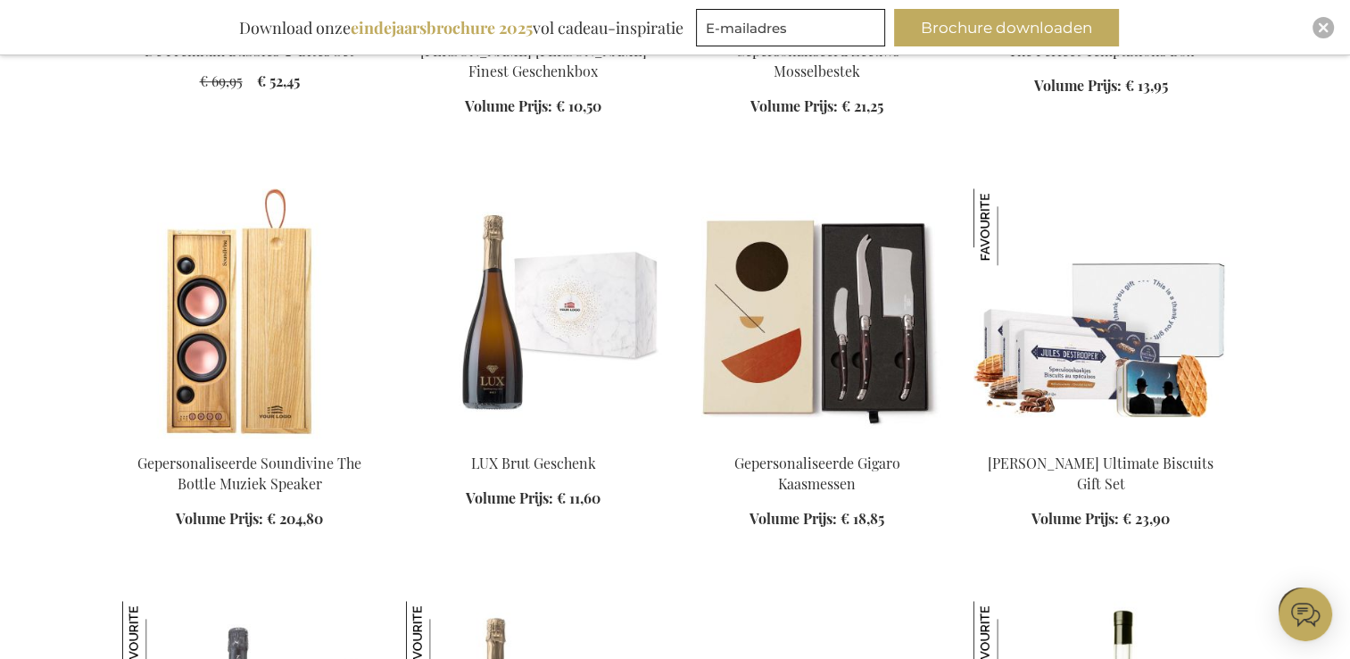
scroll to position [1755, 0]
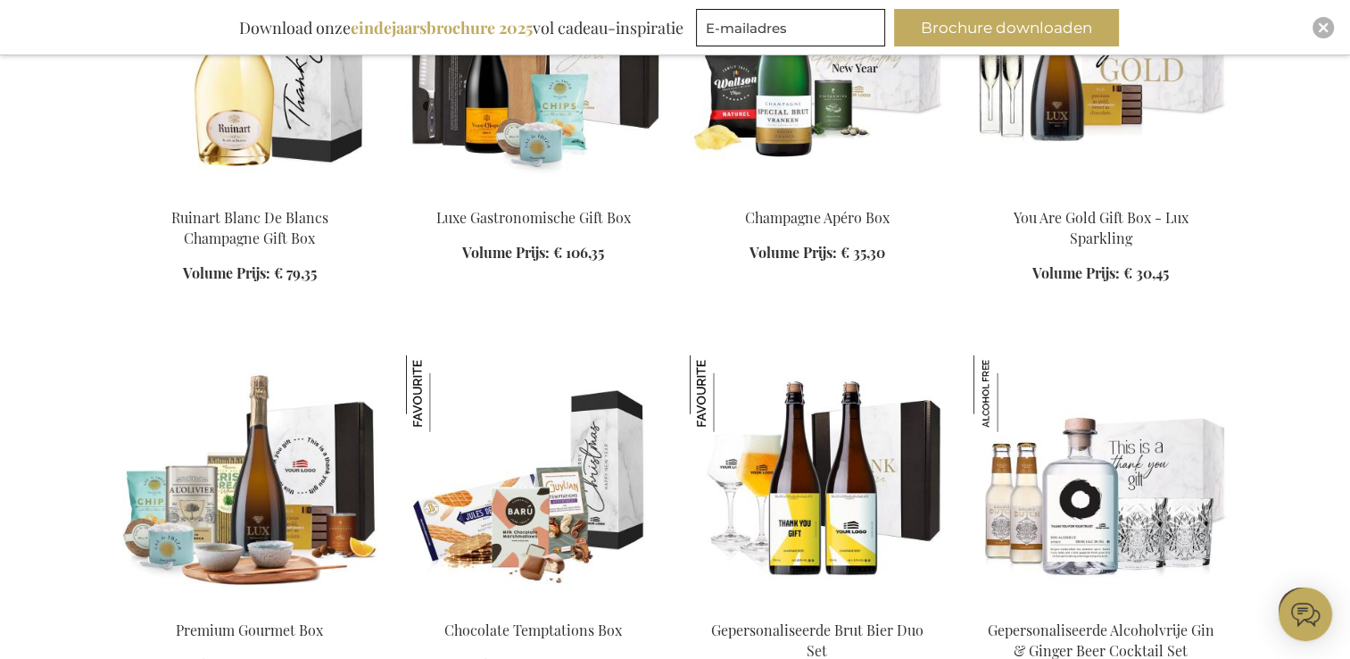
scroll to position [4254, 0]
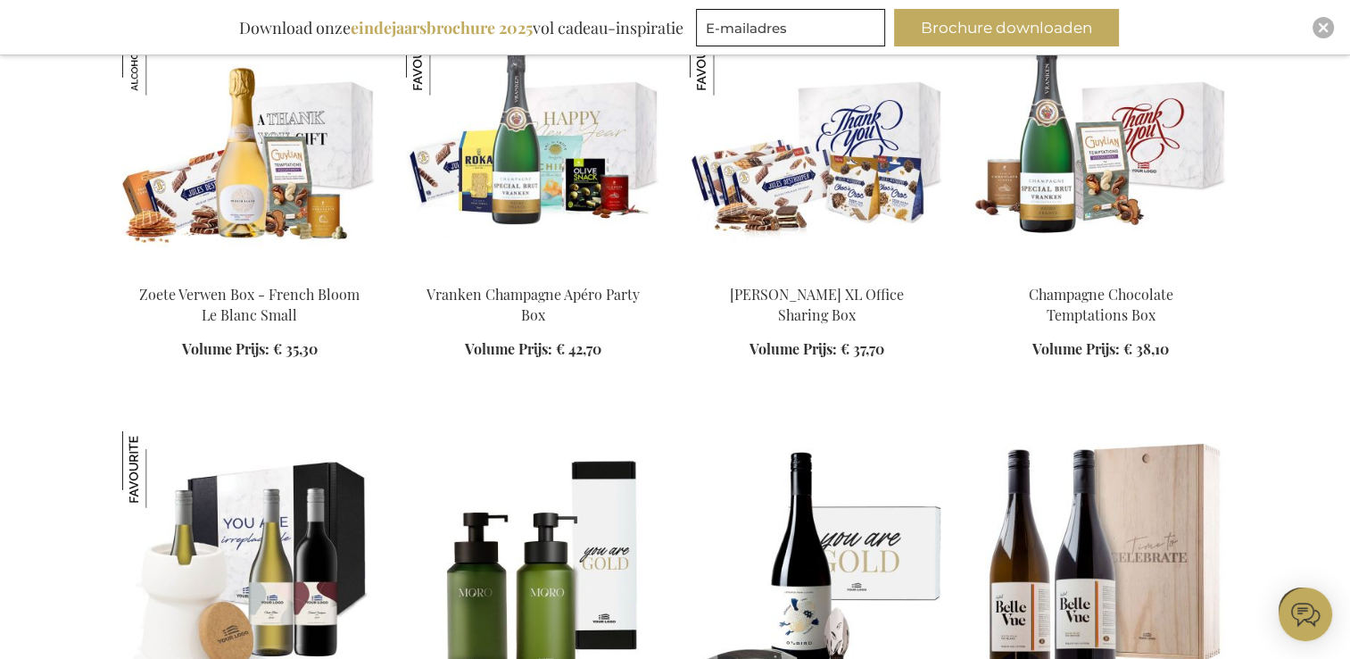
scroll to position [5325, 0]
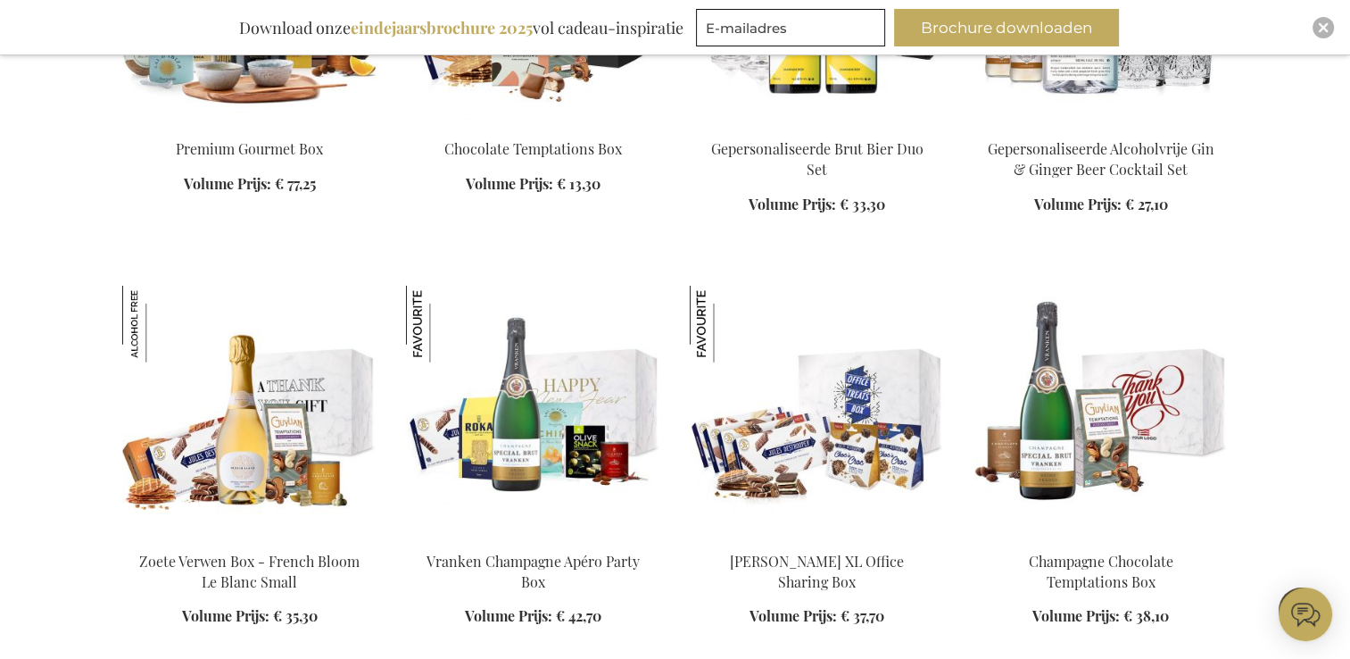
scroll to position [4521, 0]
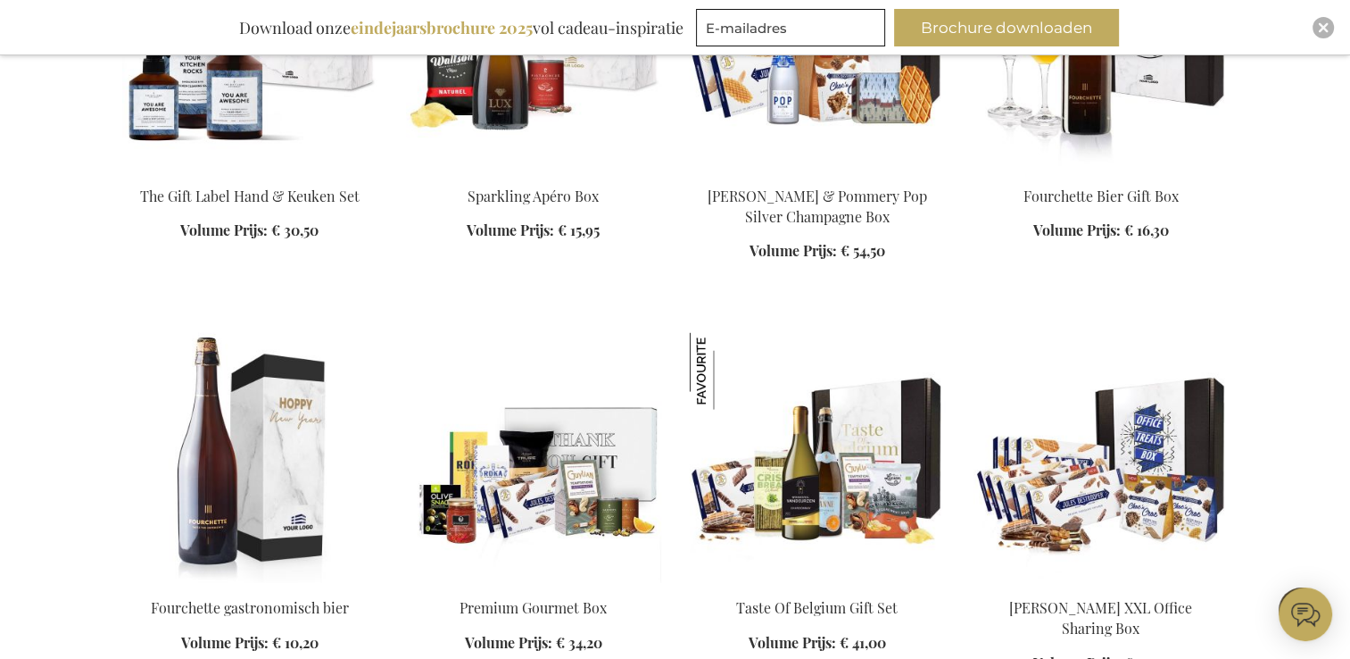
scroll to position [3272, 0]
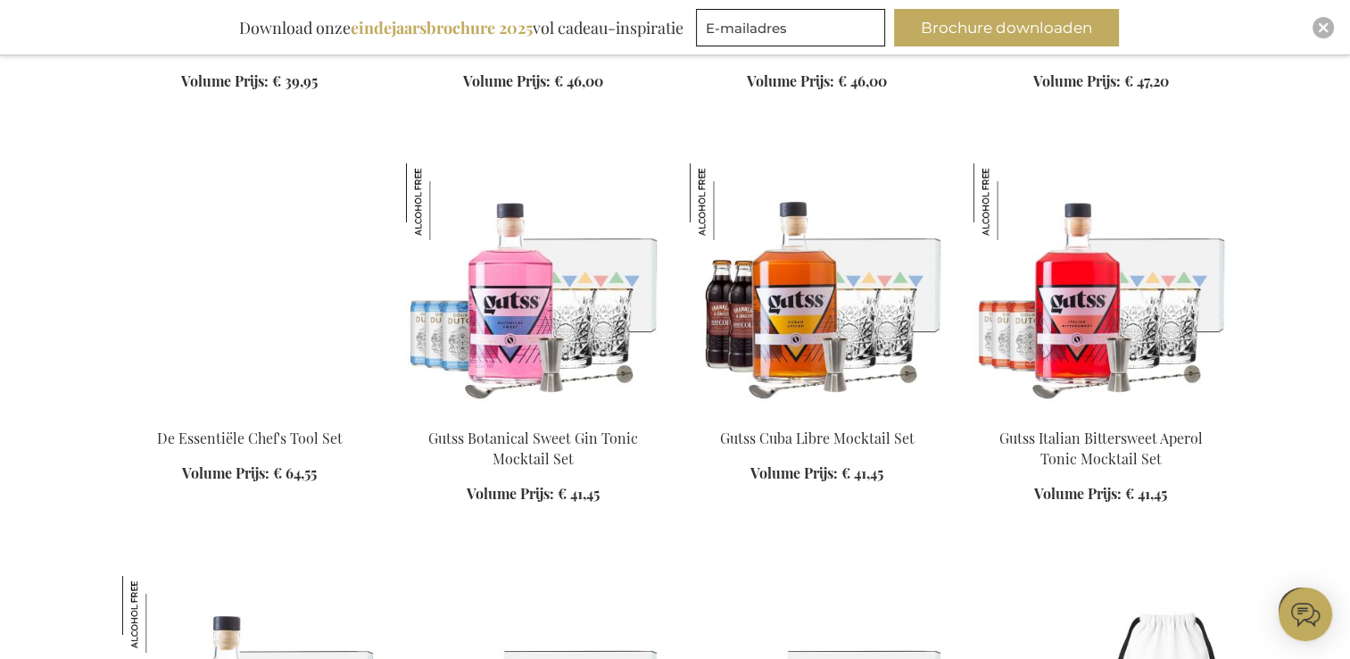
scroll to position [7109, 0]
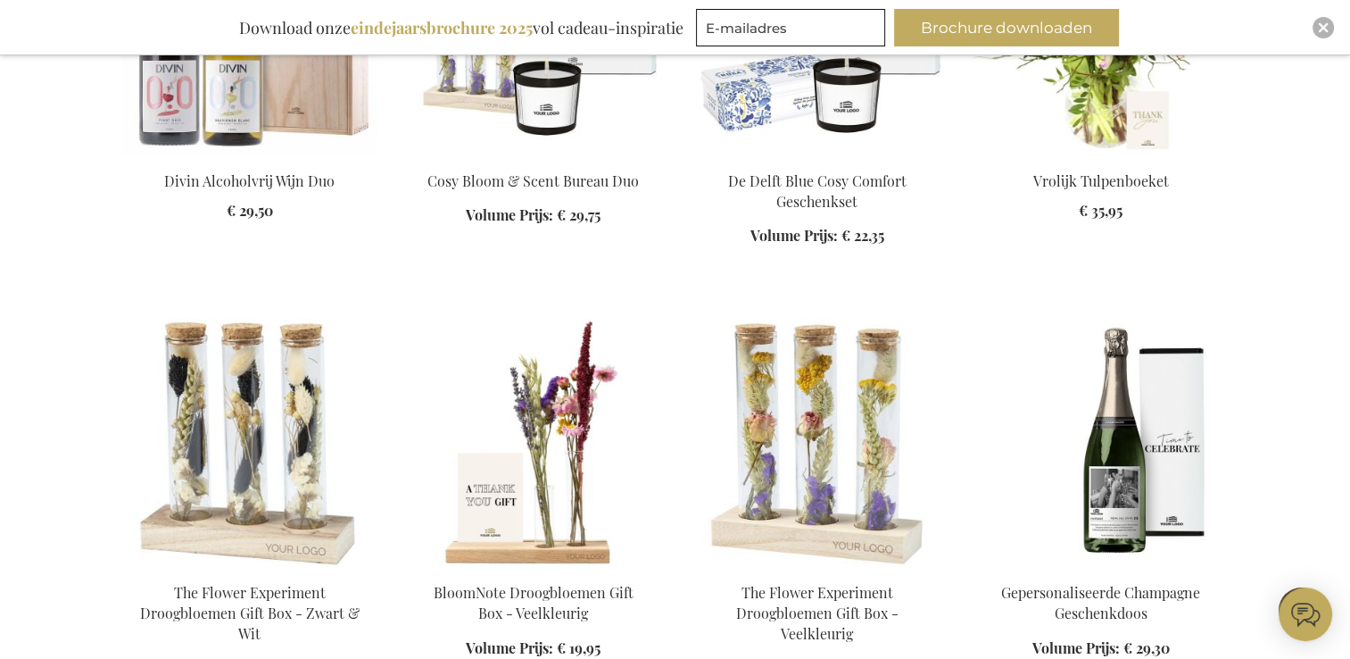
scroll to position [8358, 0]
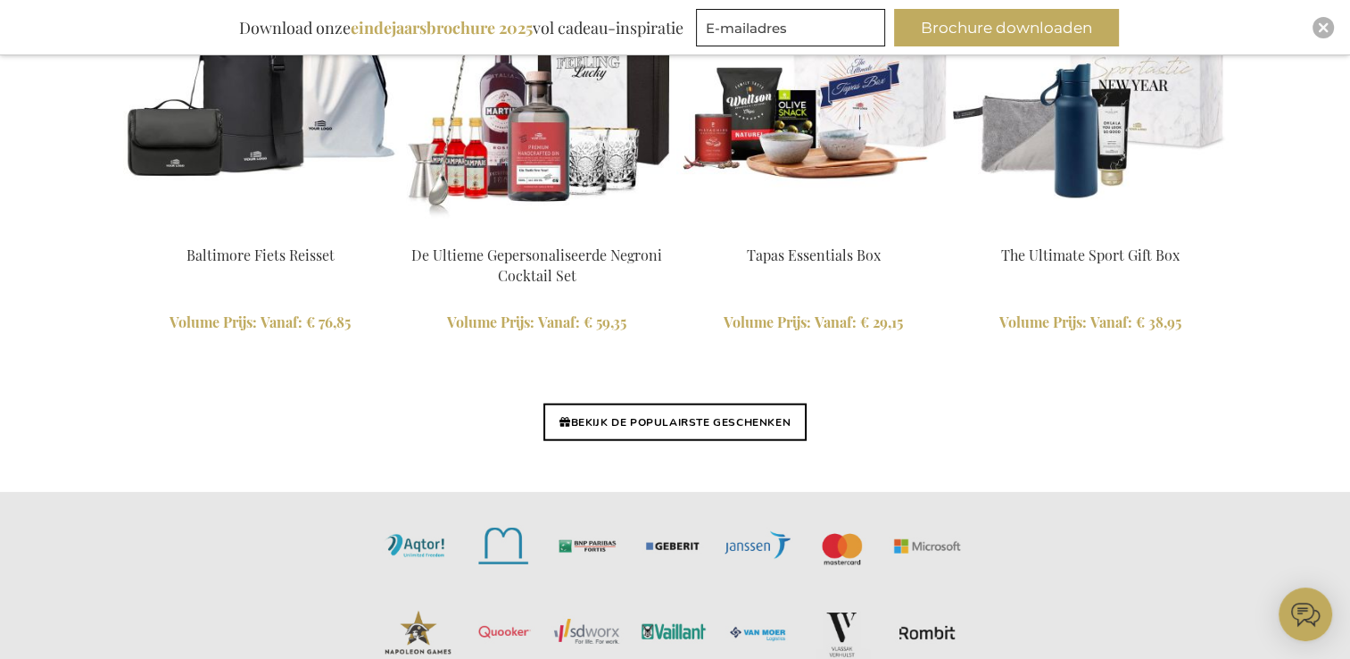
scroll to position [4283, 0]
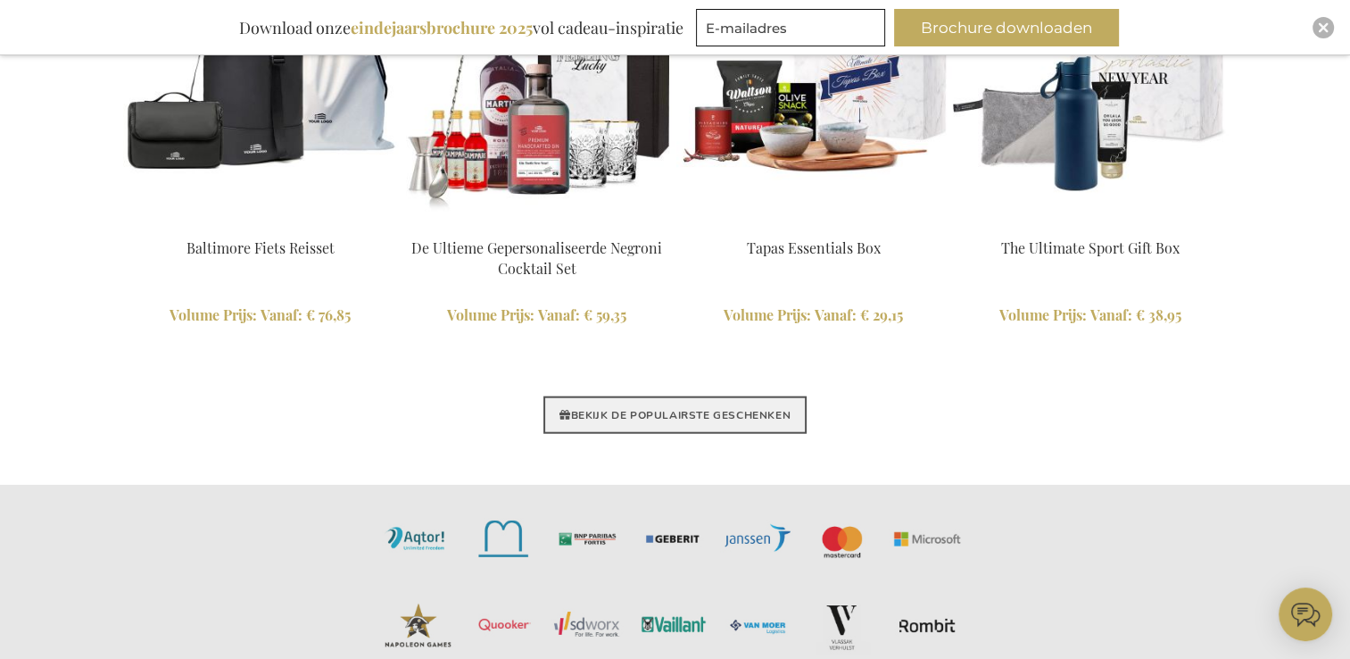
click at [727, 409] on link "BEKIJK DE POPULAIRSTE GESCHENKEN" at bounding box center [674, 414] width 263 height 37
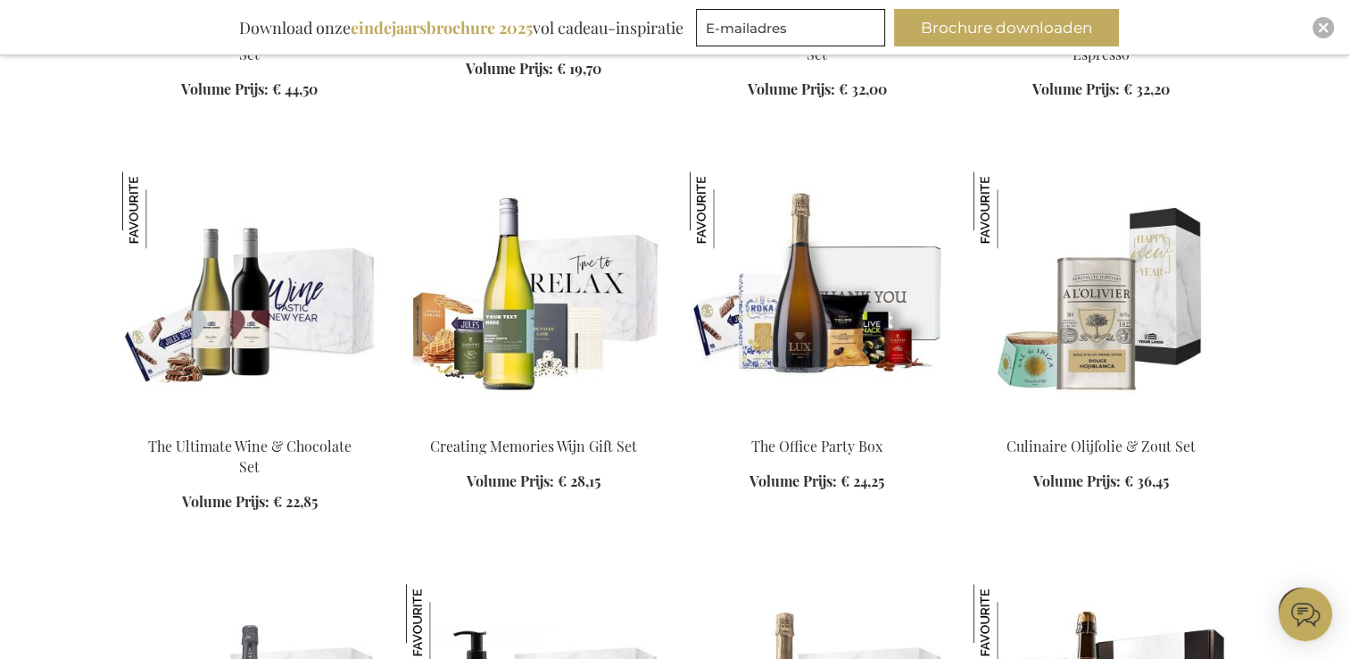
scroll to position [2052, 0]
